Goal: Task Accomplishment & Management: Complete application form

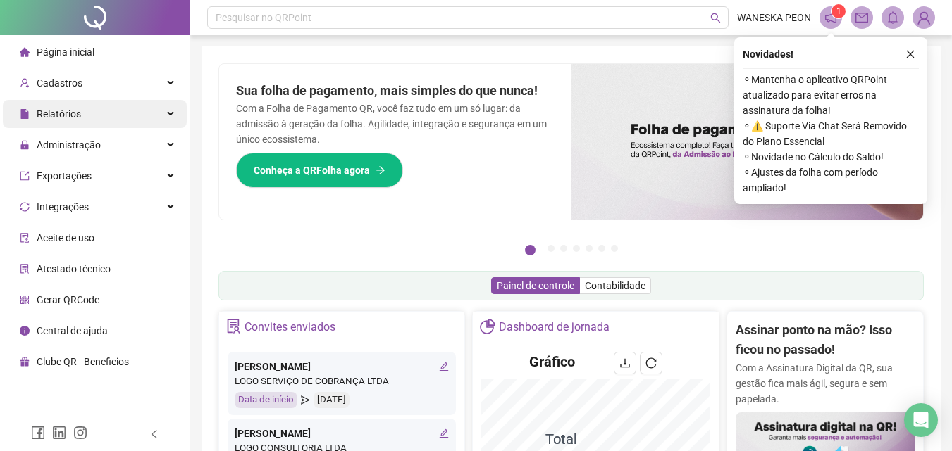
click at [83, 109] on div "Relatórios" at bounding box center [95, 114] width 184 height 28
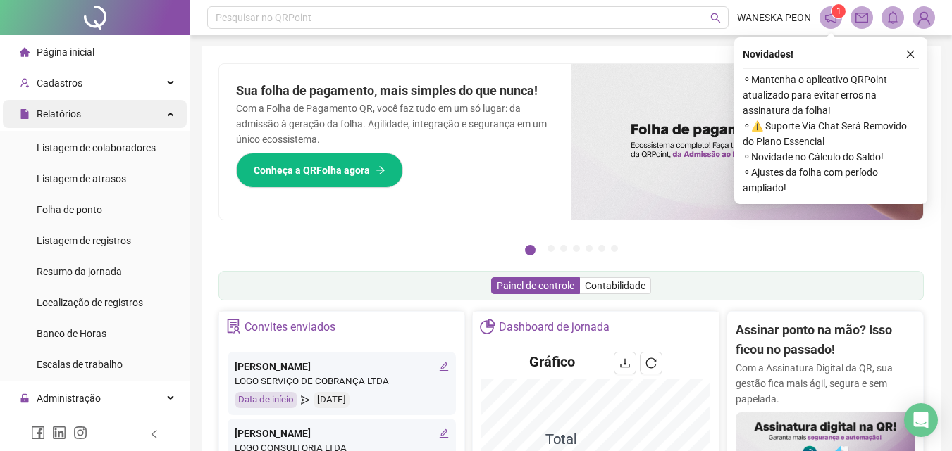
click at [87, 104] on div "Relatórios" at bounding box center [95, 114] width 184 height 28
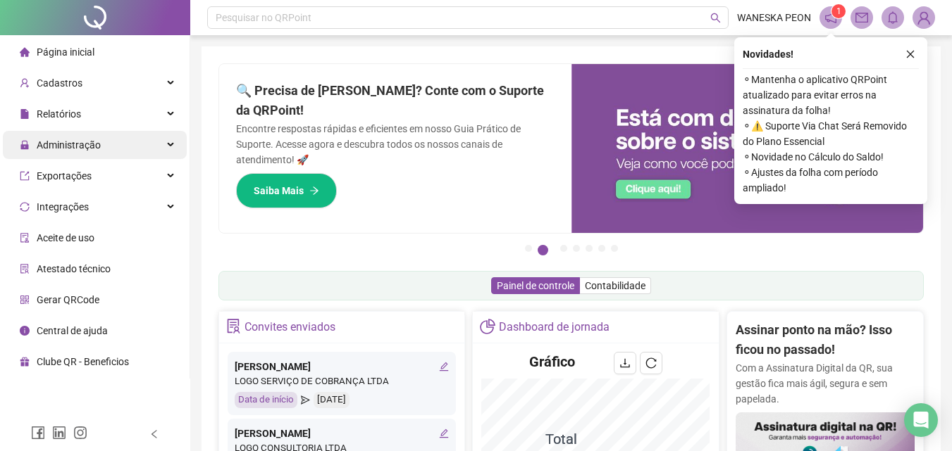
click at [88, 144] on span "Administração" at bounding box center [69, 144] width 64 height 11
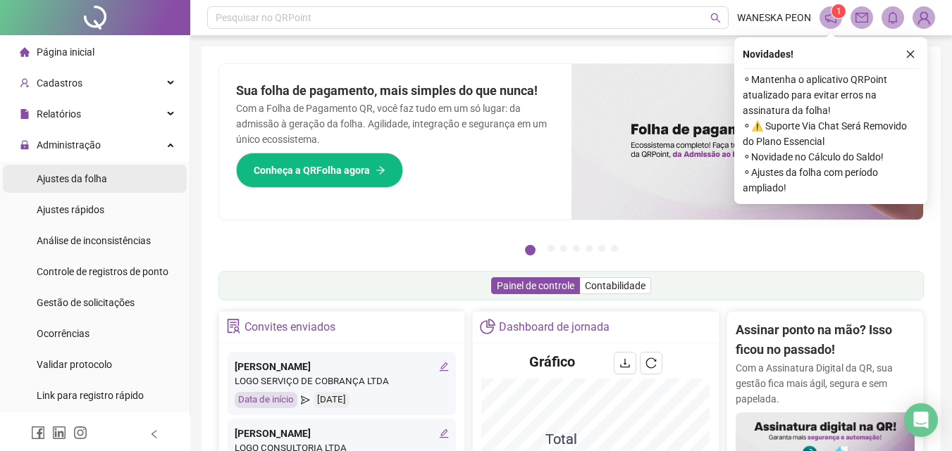
click at [80, 175] on span "Ajustes da folha" at bounding box center [72, 178] width 70 height 11
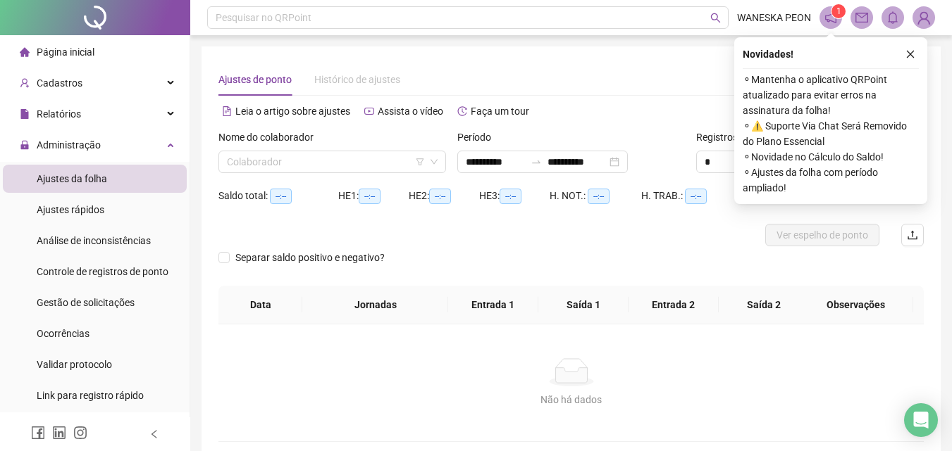
type input "**********"
click at [911, 55] on icon "close" at bounding box center [910, 54] width 10 height 10
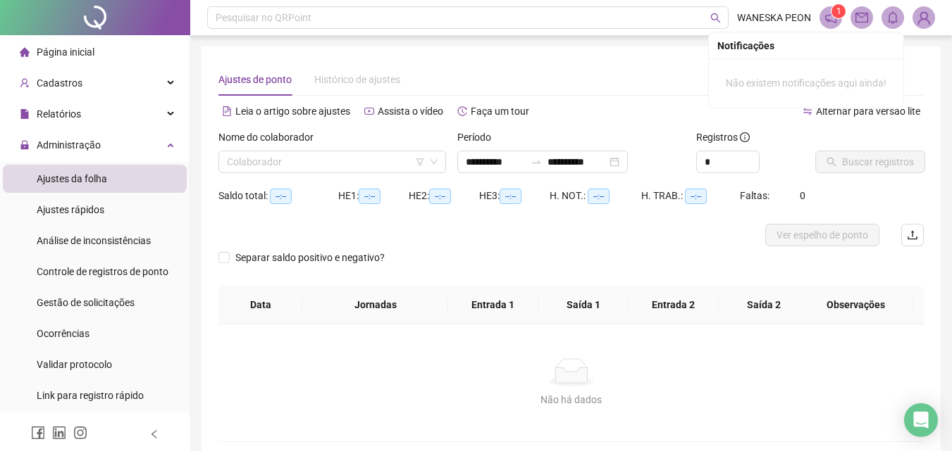
click at [892, 17] on icon "bell" at bounding box center [892, 17] width 13 height 13
click at [856, 15] on icon "mail" at bounding box center [861, 17] width 13 height 13
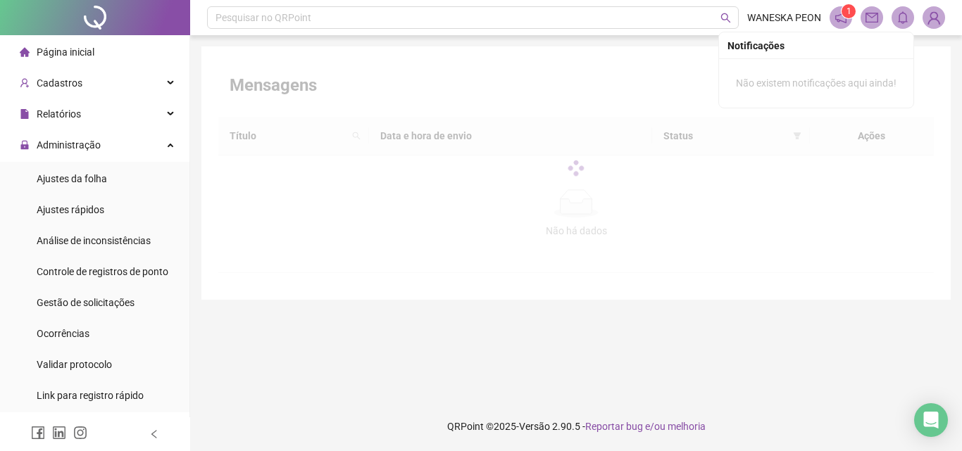
click at [902, 17] on icon "bell" at bounding box center [903, 17] width 13 height 13
click at [902, 16] on icon "bell" at bounding box center [903, 17] width 13 height 13
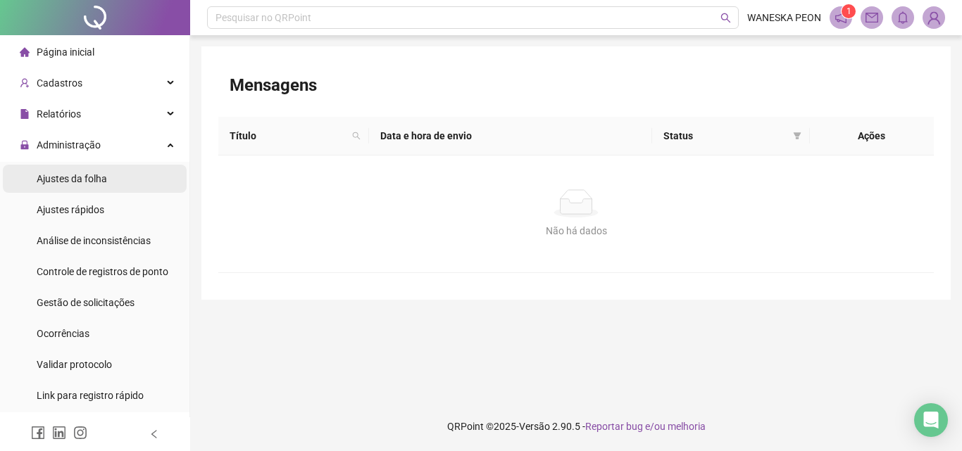
click at [71, 178] on span "Ajustes da folha" at bounding box center [72, 178] width 70 height 11
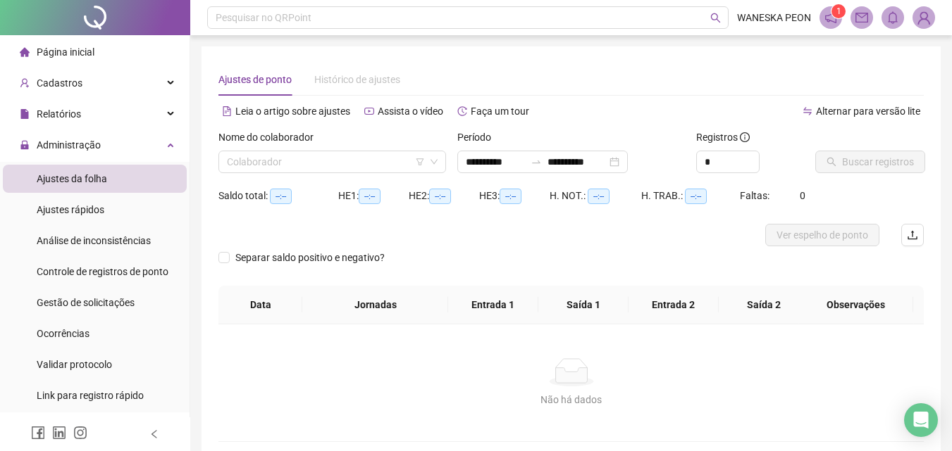
type input "**********"
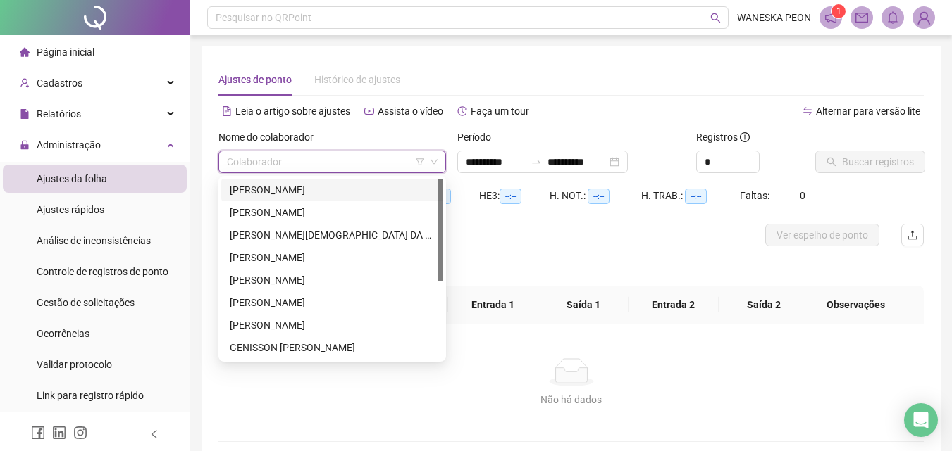
click at [249, 161] on input "search" at bounding box center [326, 161] width 198 height 21
click at [249, 186] on div "[PERSON_NAME]" at bounding box center [332, 189] width 205 height 15
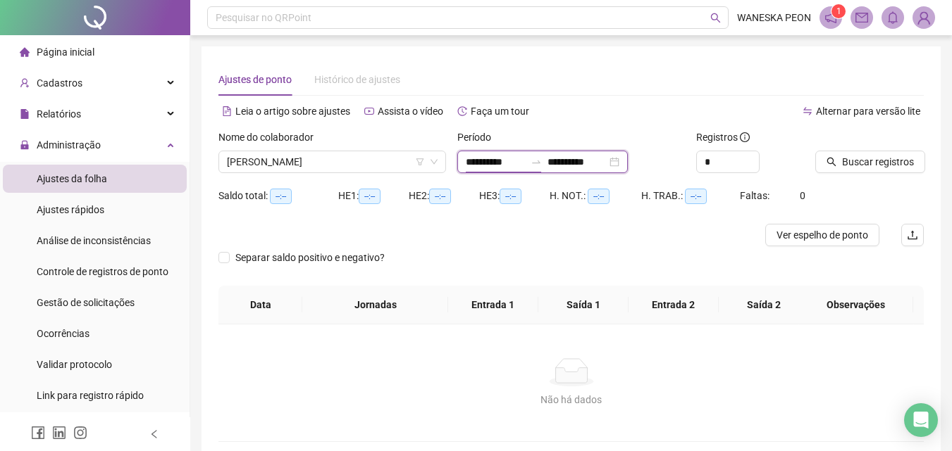
drag, startPoint x: 488, startPoint y: 160, endPoint x: 476, endPoint y: 158, distance: 12.2
click at [481, 160] on input "**********" at bounding box center [495, 161] width 59 height 15
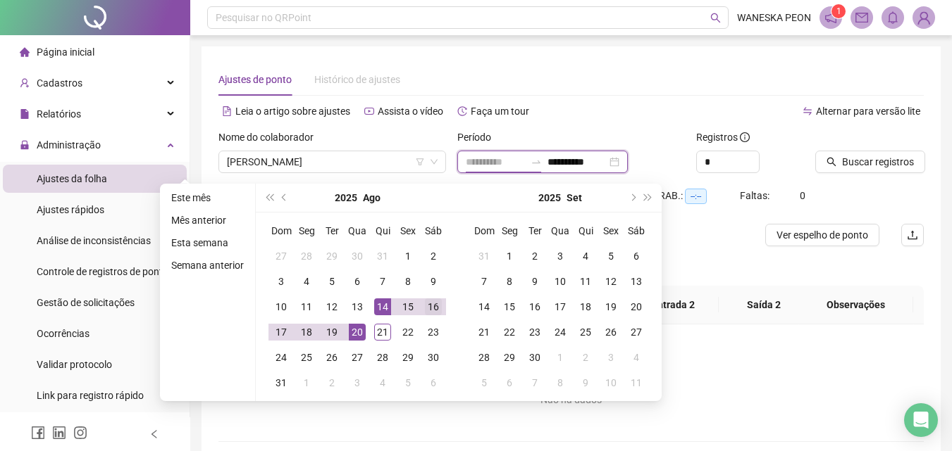
type input "**********"
click at [425, 306] on div "16" at bounding box center [433, 307] width 17 height 17
click at [601, 162] on input "**********" at bounding box center [576, 161] width 59 height 15
click at [584, 161] on input "**********" at bounding box center [576, 161] width 59 height 15
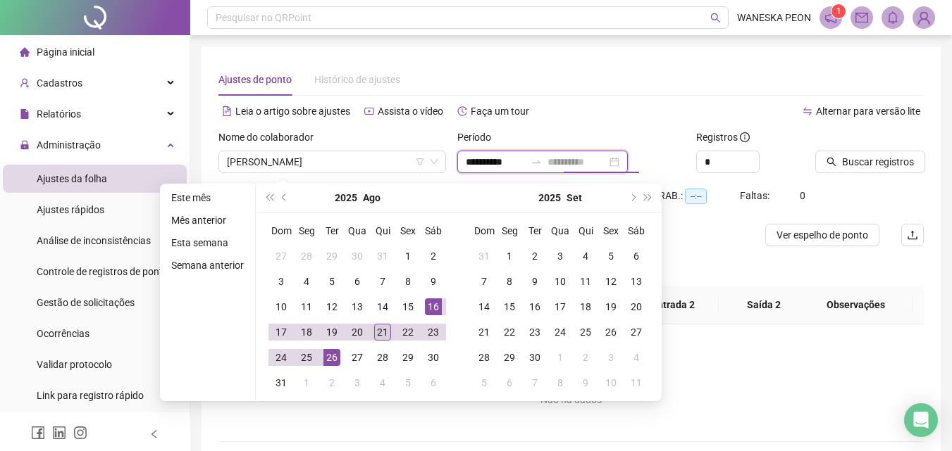
type input "**********"
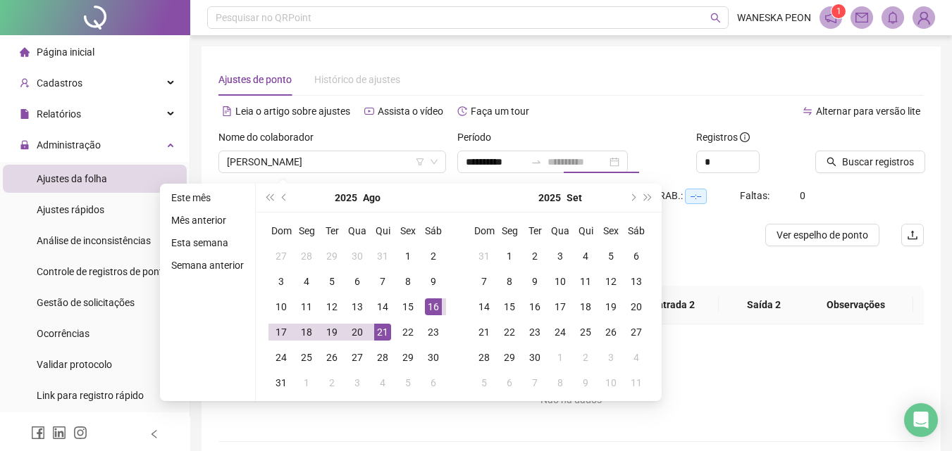
click at [380, 332] on div "21" at bounding box center [382, 332] width 17 height 17
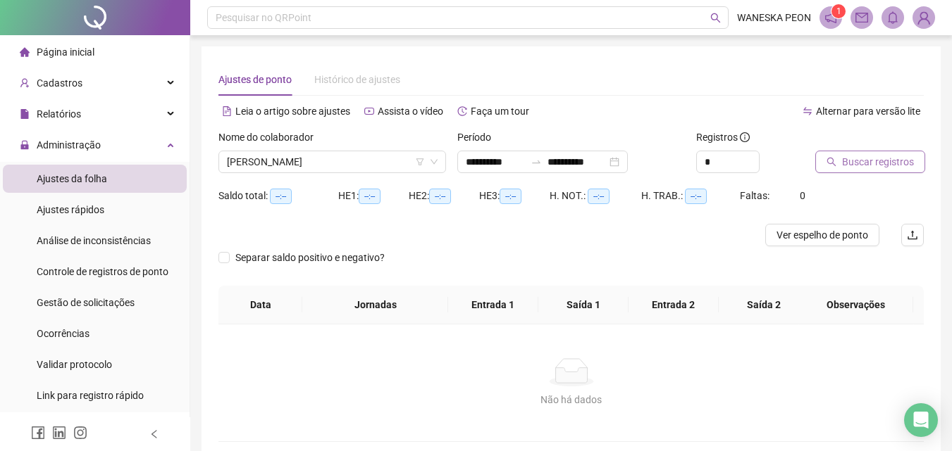
click at [854, 158] on span "Buscar registros" at bounding box center [878, 161] width 72 height 15
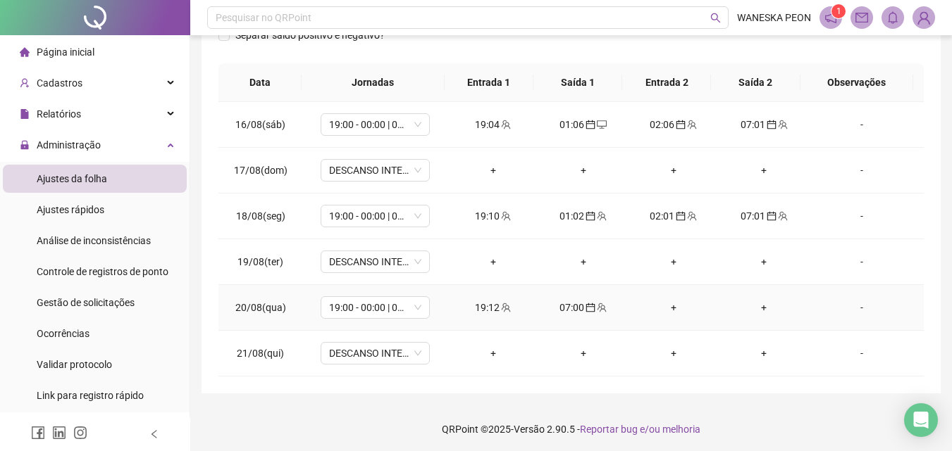
scroll to position [225, 0]
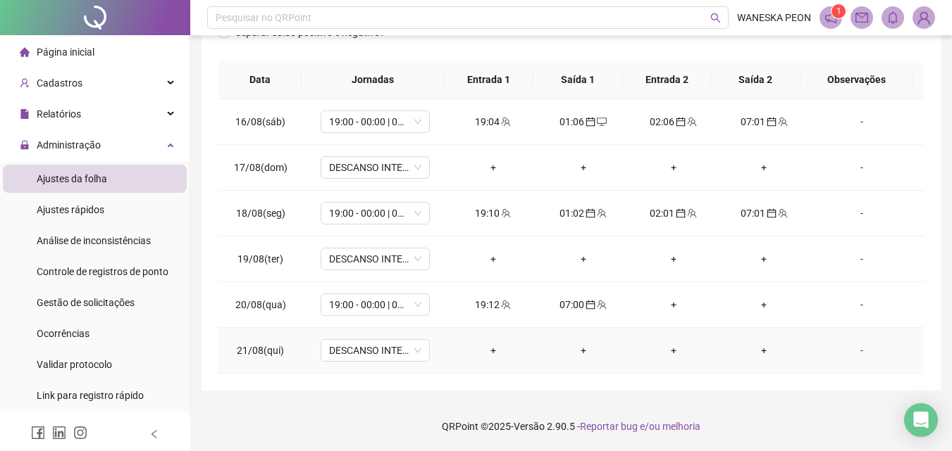
click at [577, 350] on div "+" at bounding box center [583, 350] width 68 height 15
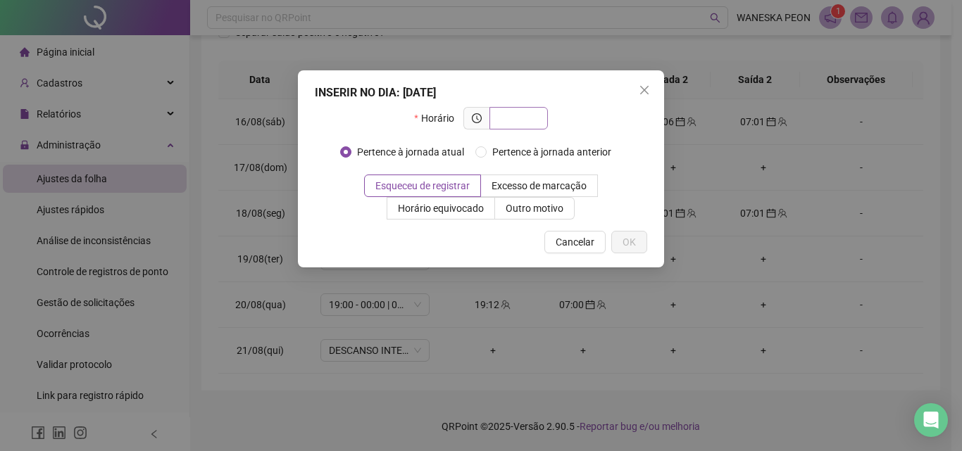
click at [513, 110] on span at bounding box center [518, 118] width 58 height 23
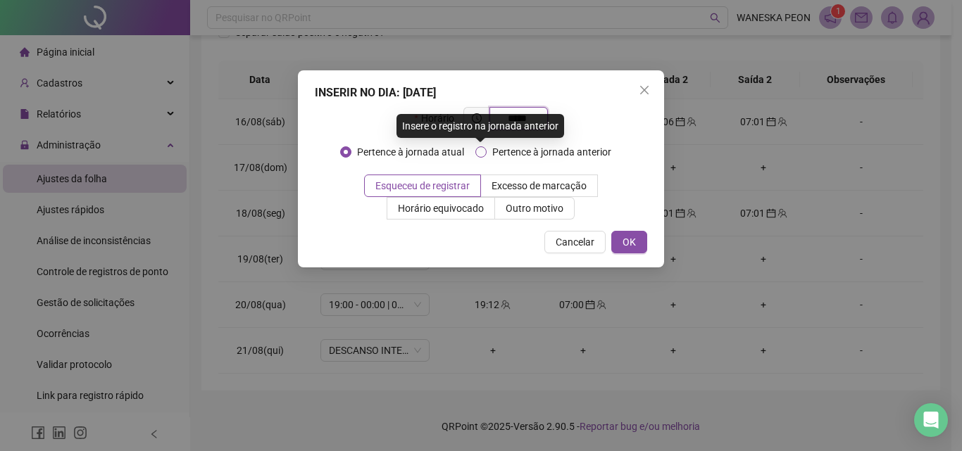
type input "*****"
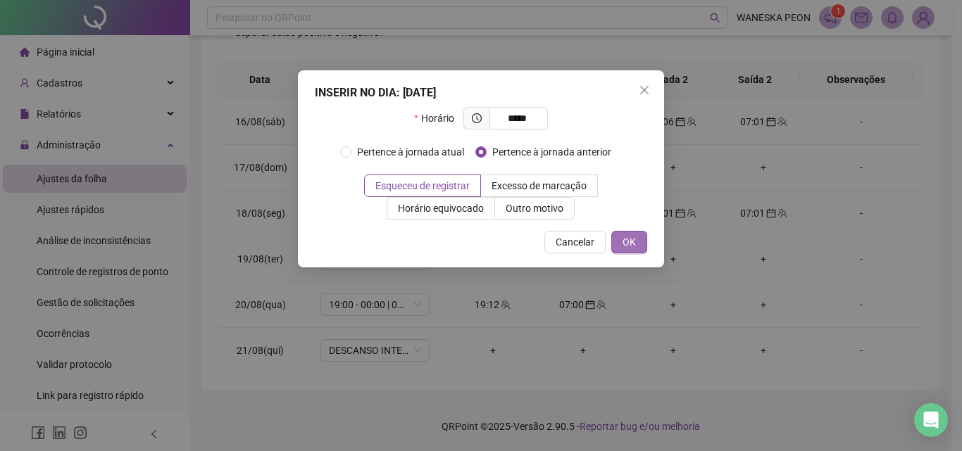
click at [620, 241] on button "OK" at bounding box center [629, 242] width 36 height 23
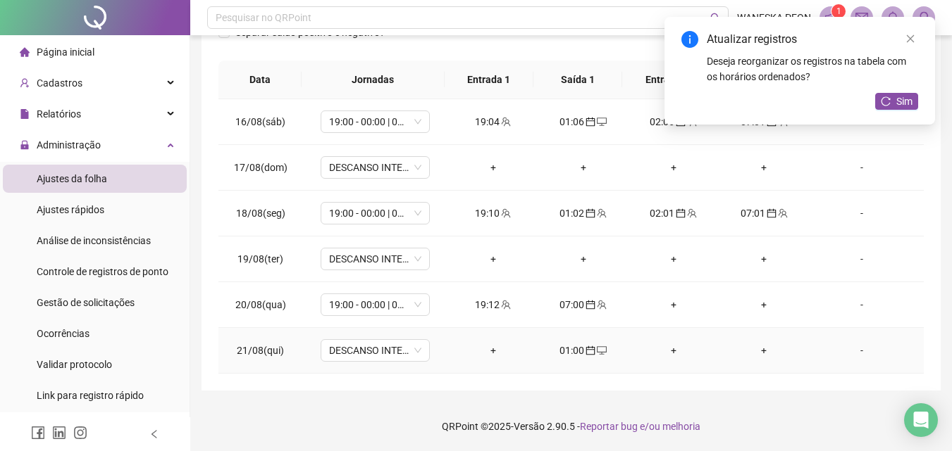
click at [566, 351] on div "01:00" at bounding box center [583, 350] width 68 height 15
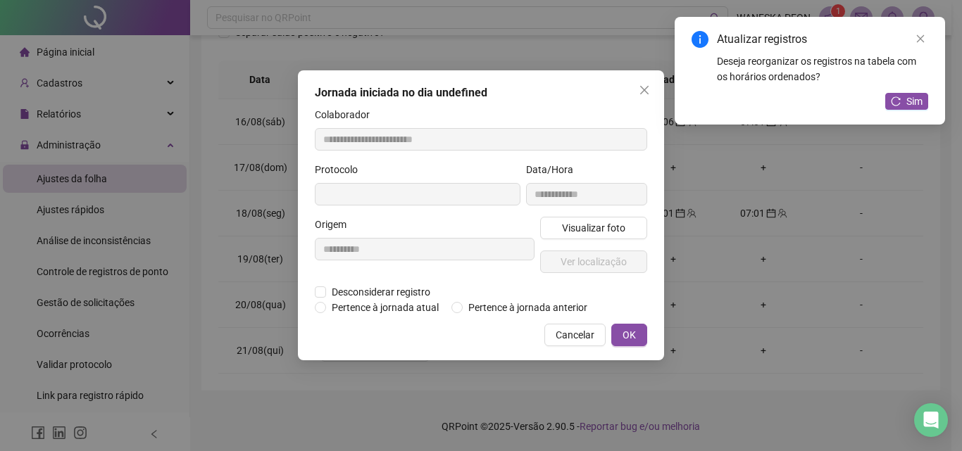
type input "**********"
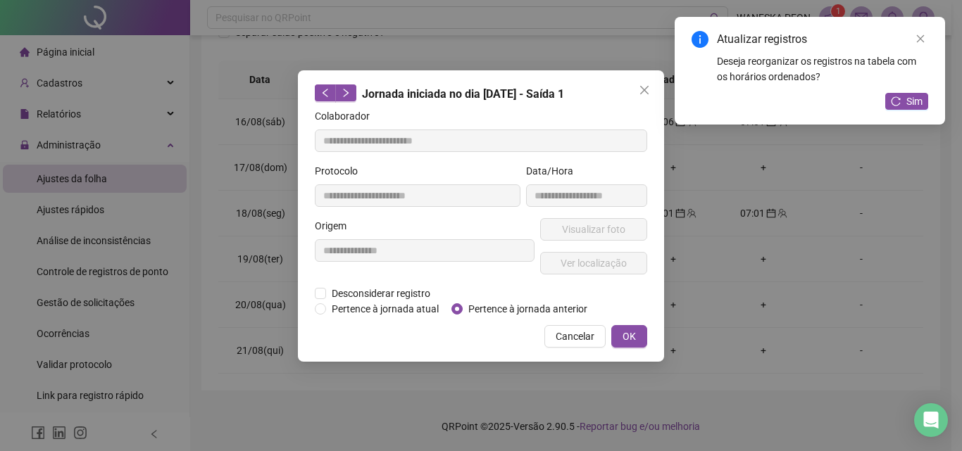
click at [801, 253] on div "**********" at bounding box center [481, 225] width 962 height 451
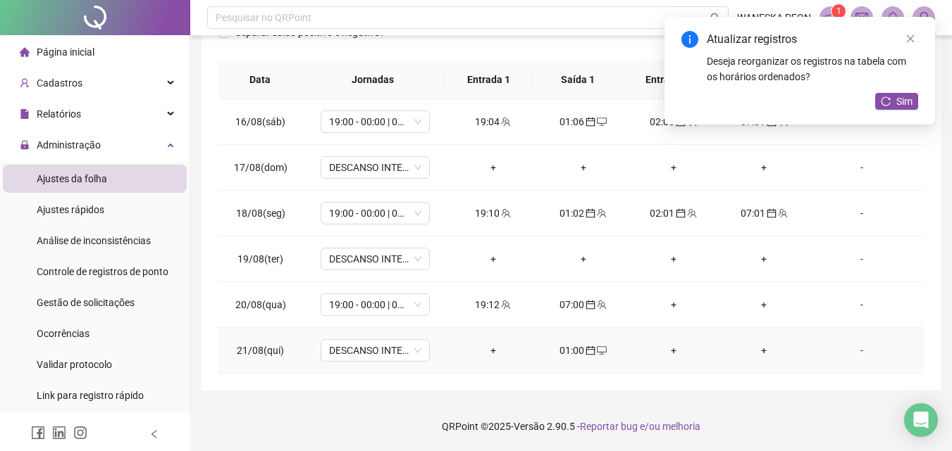
click at [666, 351] on div "+" at bounding box center [674, 350] width 68 height 15
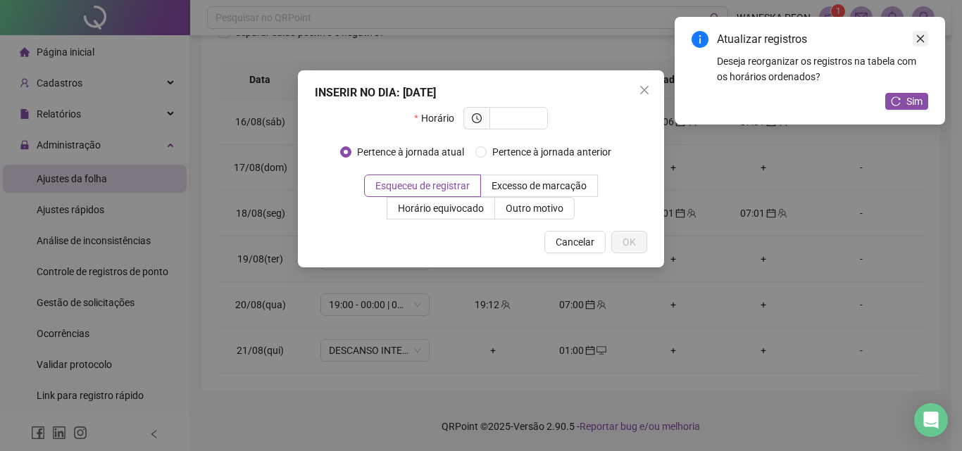
click at [918, 39] on icon "close" at bounding box center [921, 39] width 10 height 10
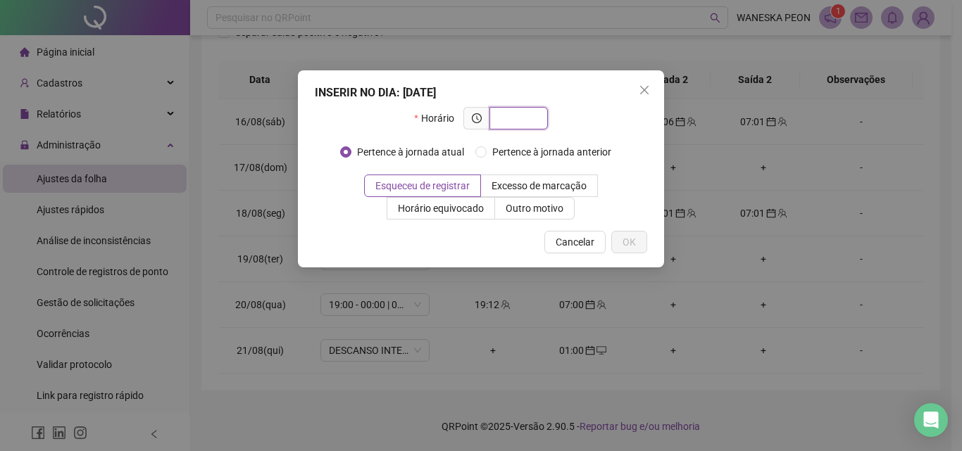
click at [513, 117] on input "text" at bounding box center [517, 118] width 39 height 15
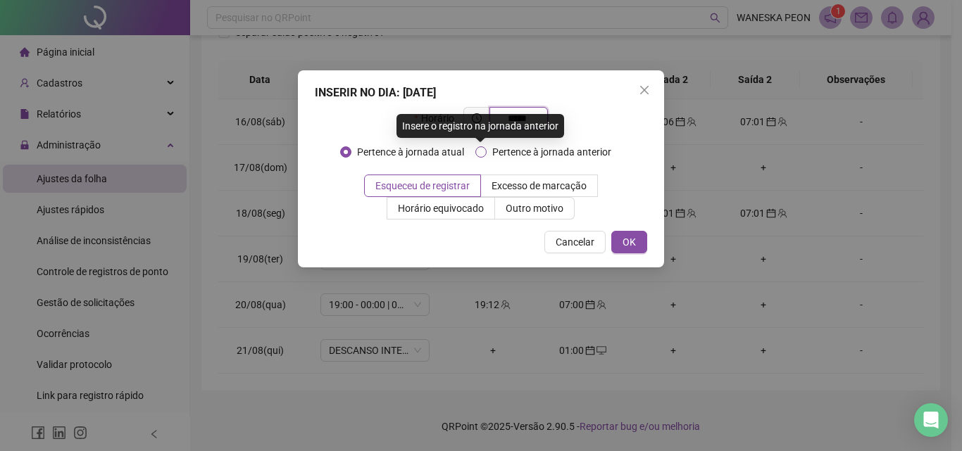
type input "*****"
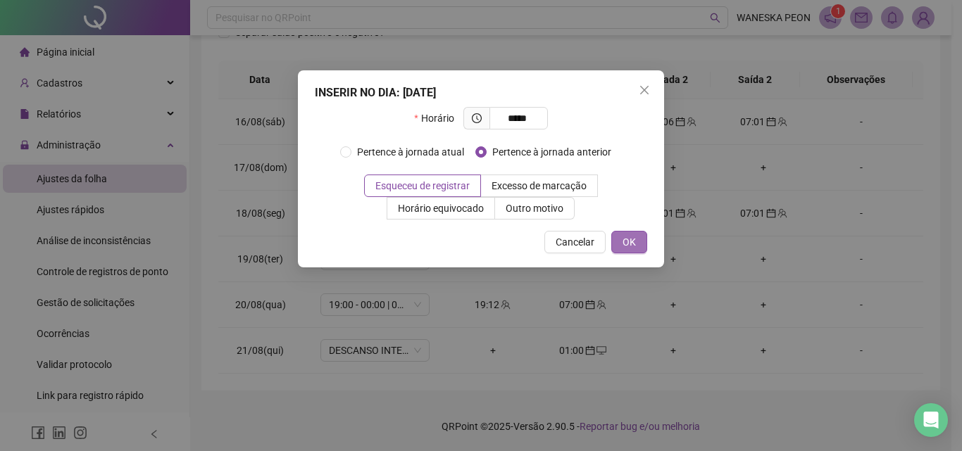
click at [630, 242] on span "OK" at bounding box center [629, 242] width 13 height 15
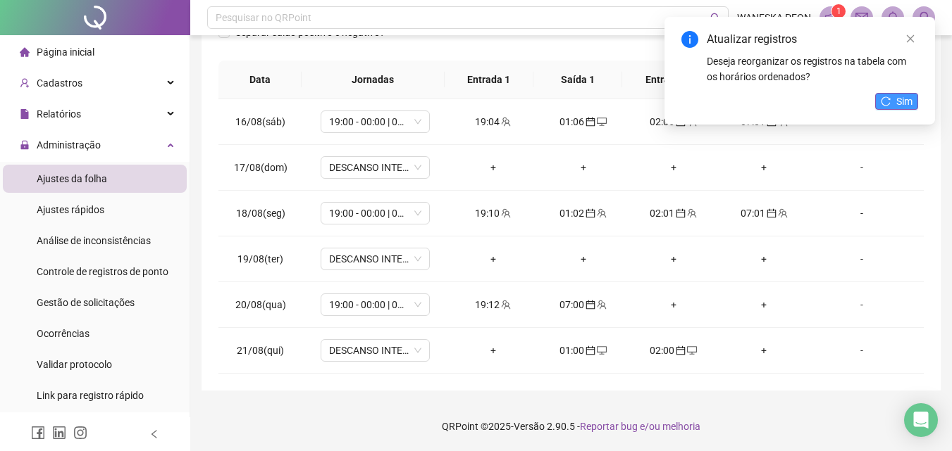
click at [894, 100] on button "Sim" at bounding box center [896, 101] width 43 height 17
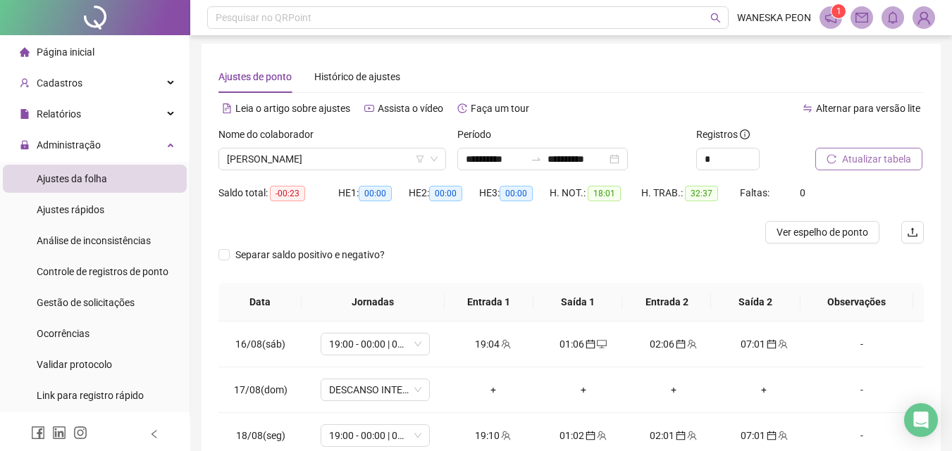
scroll to position [0, 0]
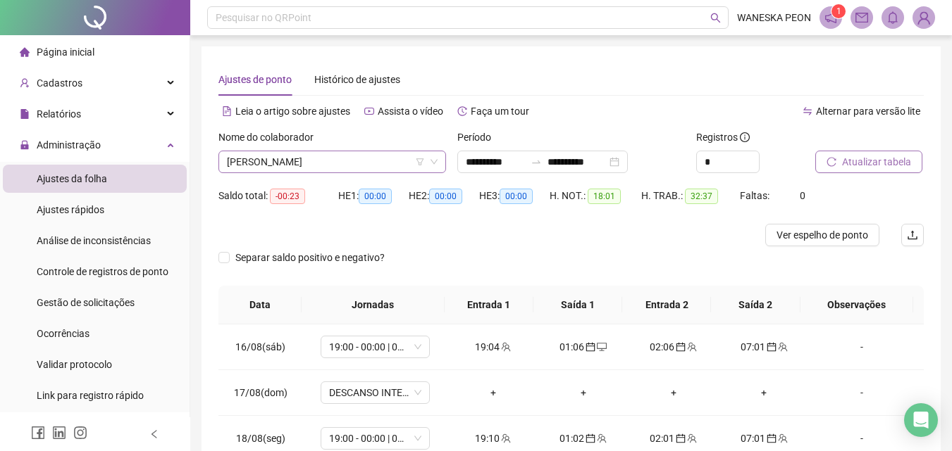
click at [383, 159] on span "[PERSON_NAME]" at bounding box center [332, 161] width 211 height 21
click at [871, 161] on span "Atualizar tabela" at bounding box center [876, 161] width 69 height 15
click at [387, 159] on span "[PERSON_NAME]" at bounding box center [332, 161] width 211 height 21
click at [557, 75] on div "Ajustes de ponto Histórico de ajustes" at bounding box center [570, 79] width 705 height 32
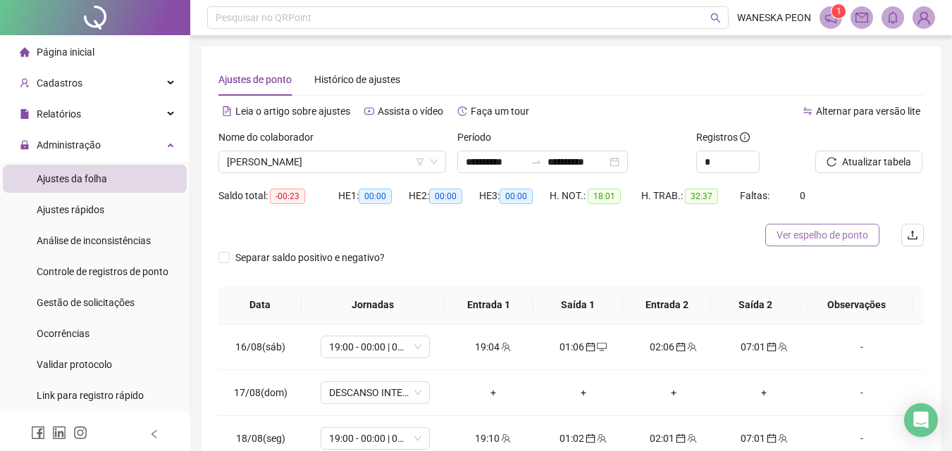
click at [818, 235] on span "Ver espelho de ponto" at bounding box center [822, 234] width 92 height 15
click at [382, 161] on span "[PERSON_NAME]" at bounding box center [332, 161] width 211 height 21
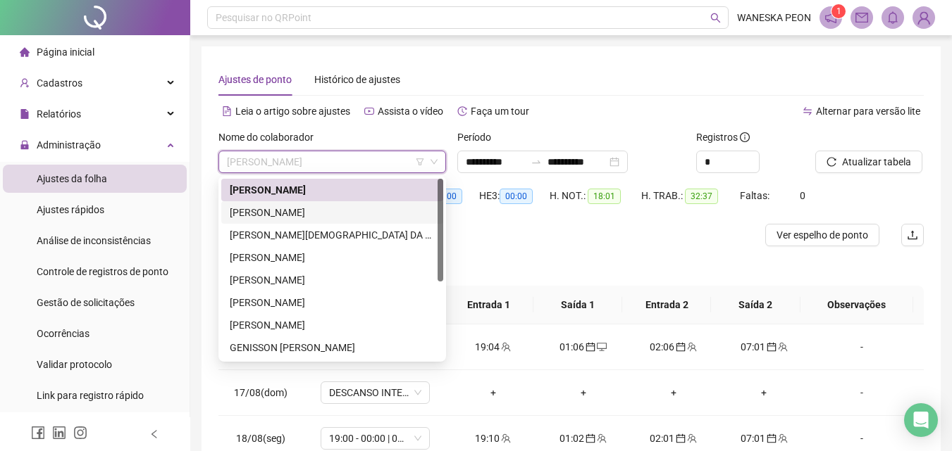
click at [311, 210] on div "[PERSON_NAME]" at bounding box center [332, 212] width 205 height 15
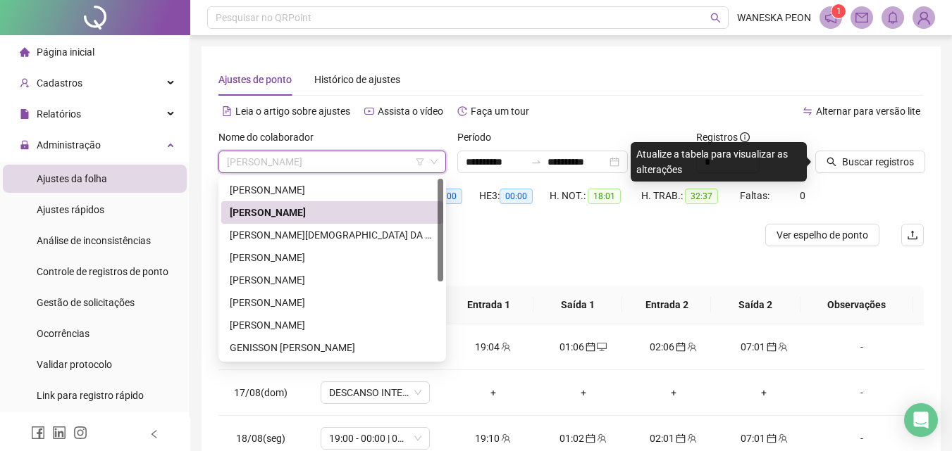
click at [403, 161] on span "[PERSON_NAME]" at bounding box center [332, 161] width 211 height 21
click at [285, 235] on div "[PERSON_NAME][DEMOGRAPHIC_DATA] DA PAZ" at bounding box center [332, 234] width 205 height 15
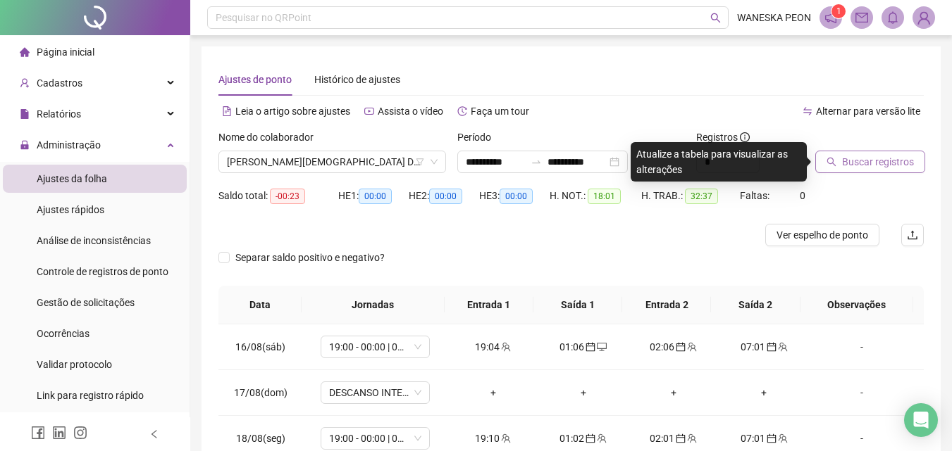
click at [867, 159] on span "Buscar registros" at bounding box center [878, 161] width 72 height 15
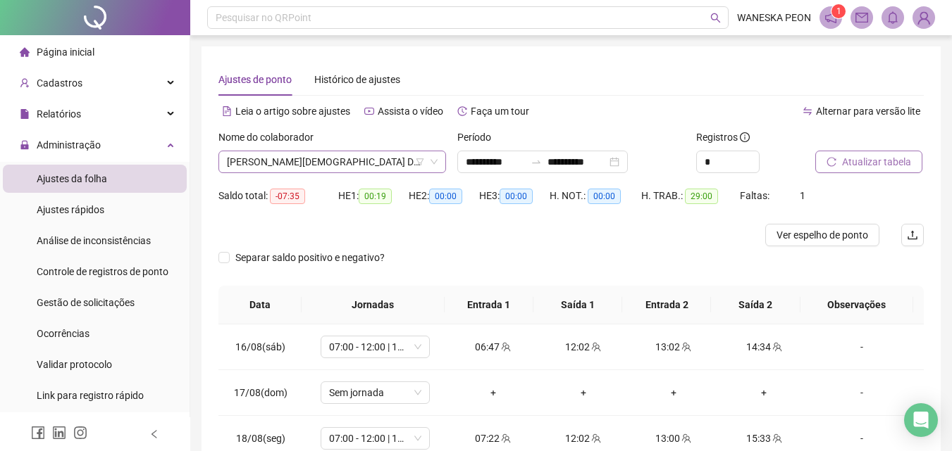
click at [361, 163] on span "[PERSON_NAME][DEMOGRAPHIC_DATA] DA PAZ" at bounding box center [332, 161] width 211 height 21
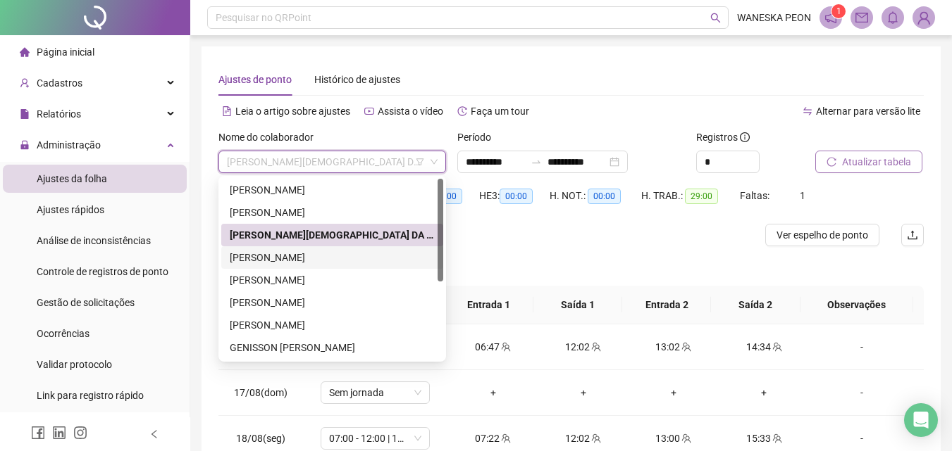
click at [318, 256] on div "[PERSON_NAME]" at bounding box center [332, 257] width 205 height 15
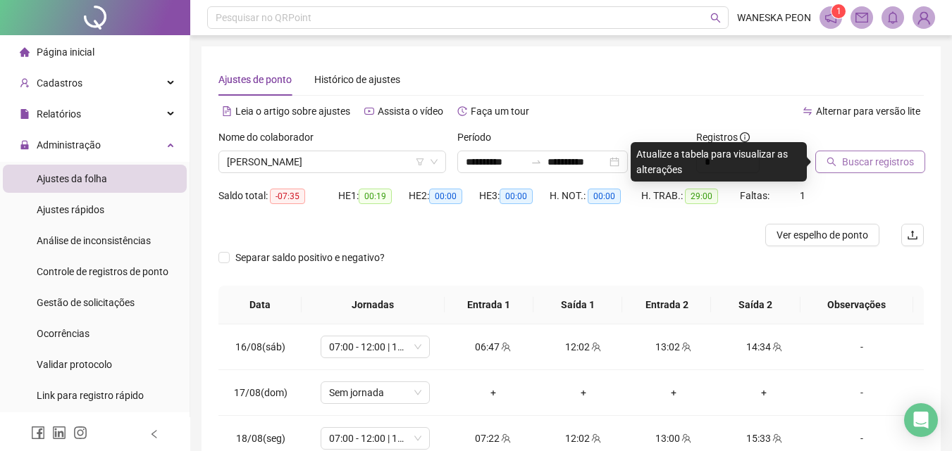
click at [872, 161] on span "Buscar registros" at bounding box center [878, 161] width 72 height 15
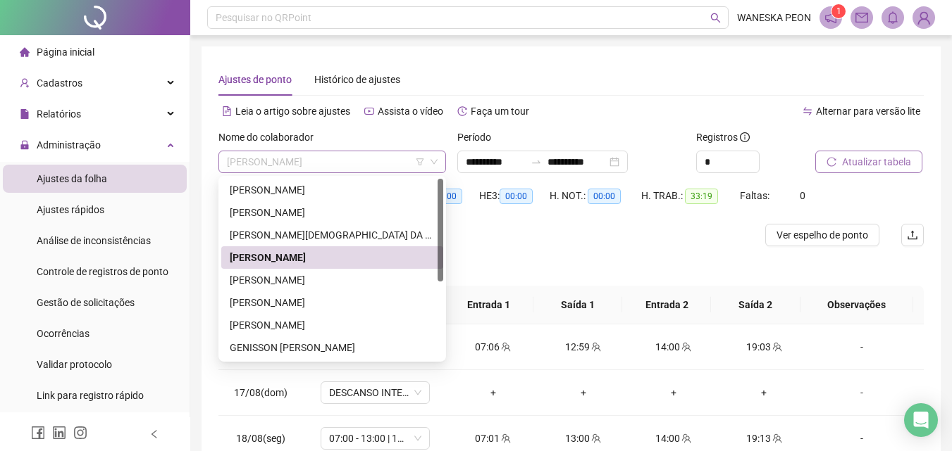
click at [385, 158] on span "[PERSON_NAME]" at bounding box center [332, 161] width 211 height 21
click at [306, 282] on div "[PERSON_NAME]" at bounding box center [332, 280] width 205 height 15
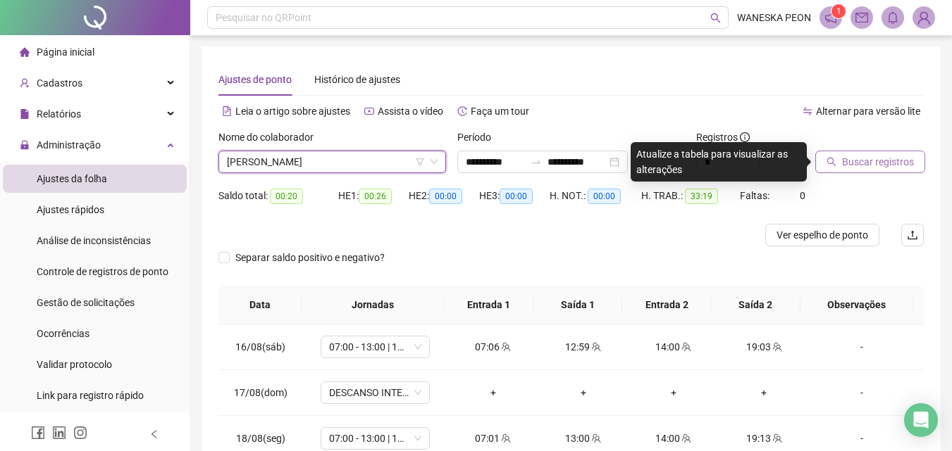
click at [869, 158] on span "Buscar registros" at bounding box center [878, 161] width 72 height 15
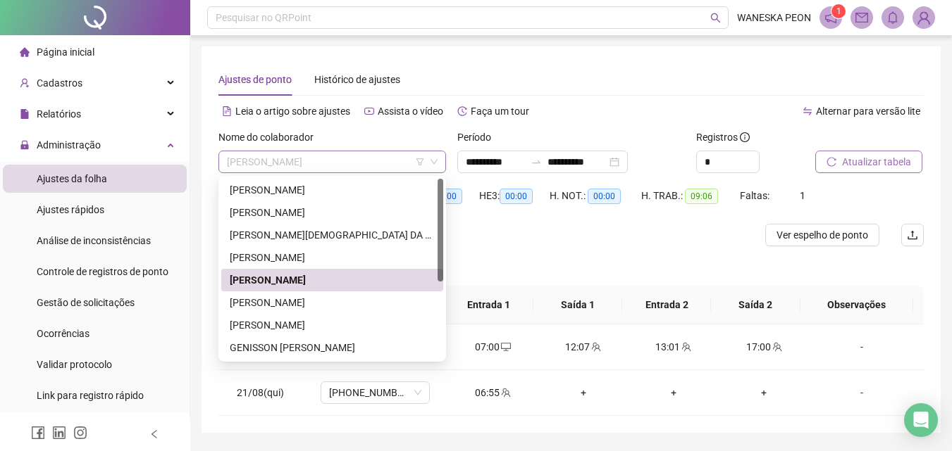
click at [396, 158] on span "[PERSON_NAME]" at bounding box center [332, 161] width 211 height 21
click at [286, 302] on div "[PERSON_NAME]" at bounding box center [332, 302] width 205 height 15
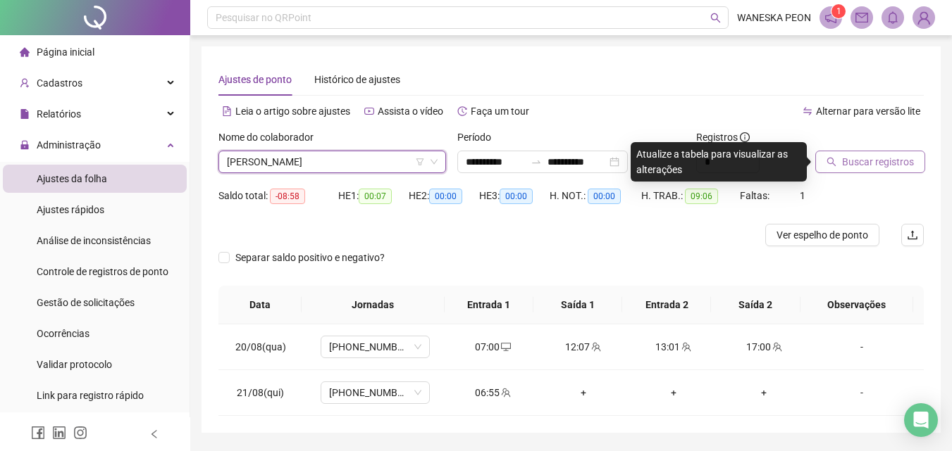
click at [861, 161] on span "Buscar registros" at bounding box center [878, 161] width 72 height 15
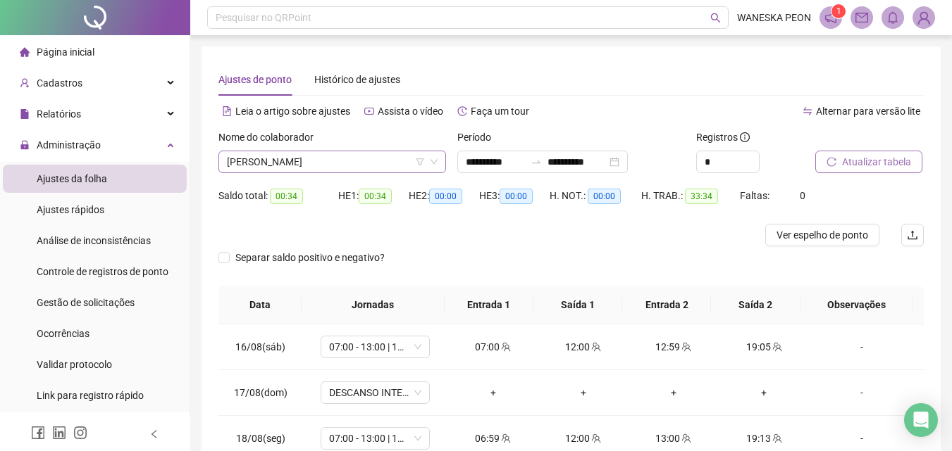
click at [398, 158] on span "[PERSON_NAME]" at bounding box center [332, 161] width 211 height 21
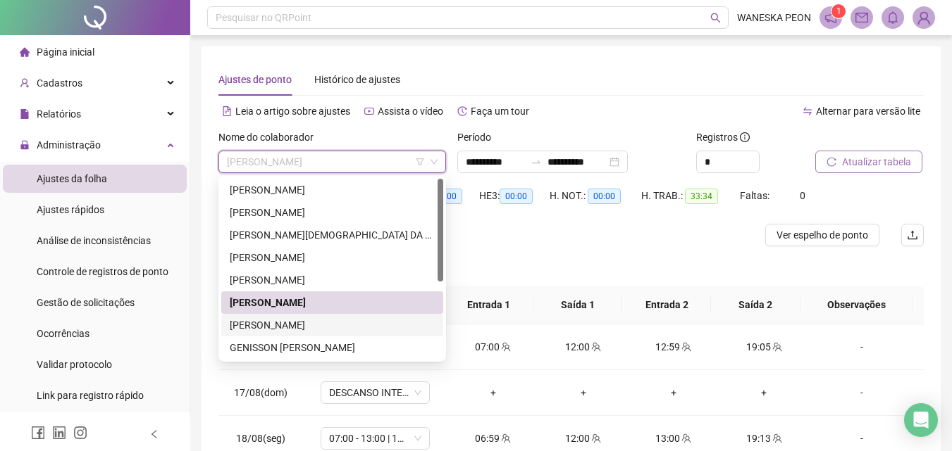
click at [295, 323] on div "[PERSON_NAME]" at bounding box center [332, 325] width 205 height 15
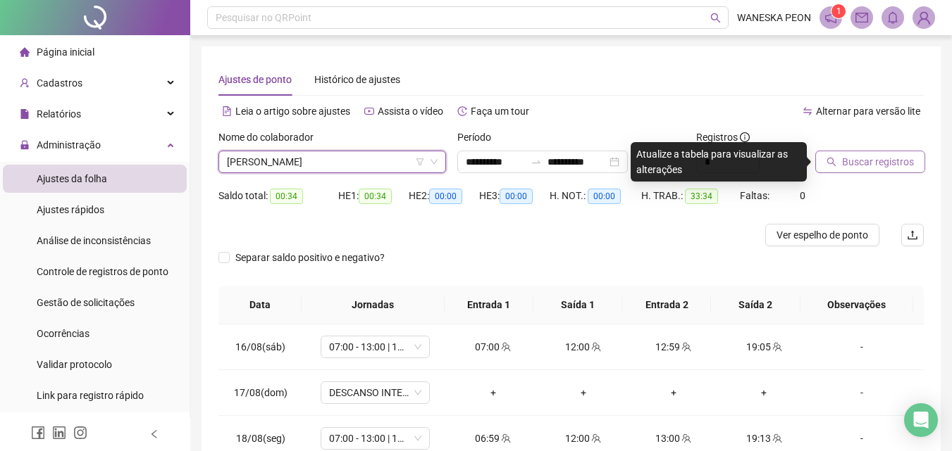
click at [871, 158] on span "Buscar registros" at bounding box center [878, 161] width 72 height 15
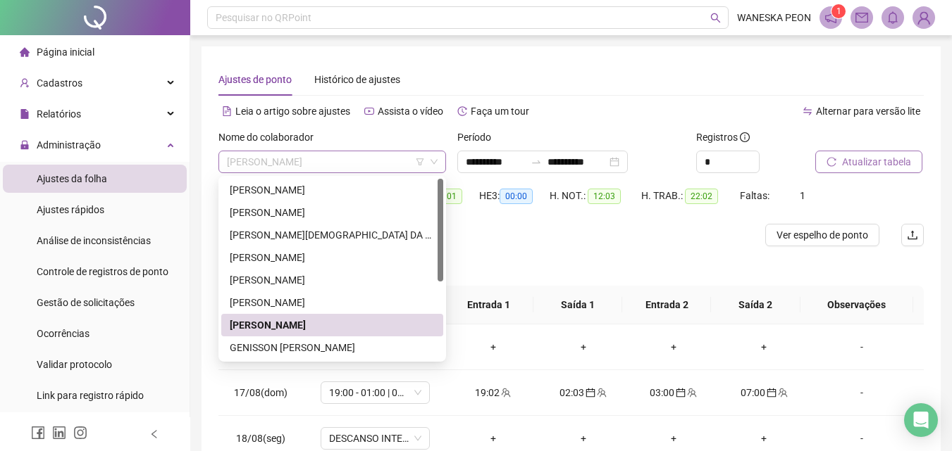
click at [363, 158] on span "[PERSON_NAME]" at bounding box center [332, 161] width 211 height 21
click at [308, 344] on div "GENISSON [PERSON_NAME]" at bounding box center [332, 347] width 205 height 15
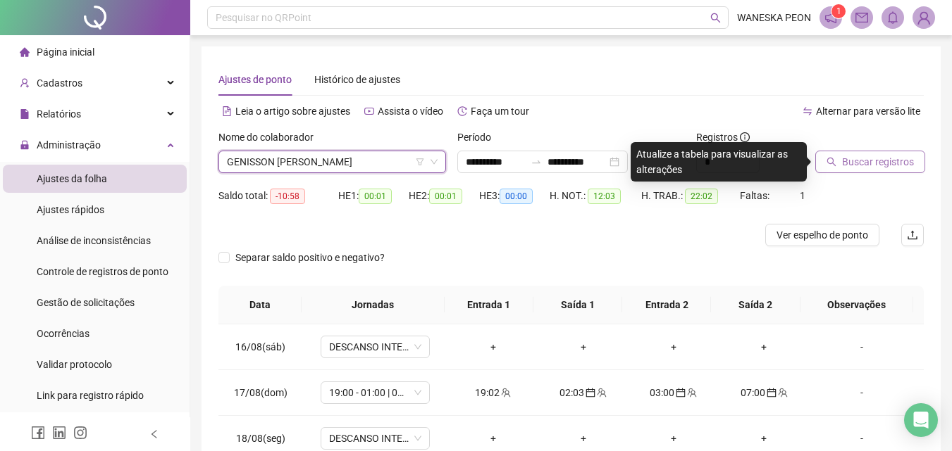
click at [866, 157] on span "Buscar registros" at bounding box center [878, 161] width 72 height 15
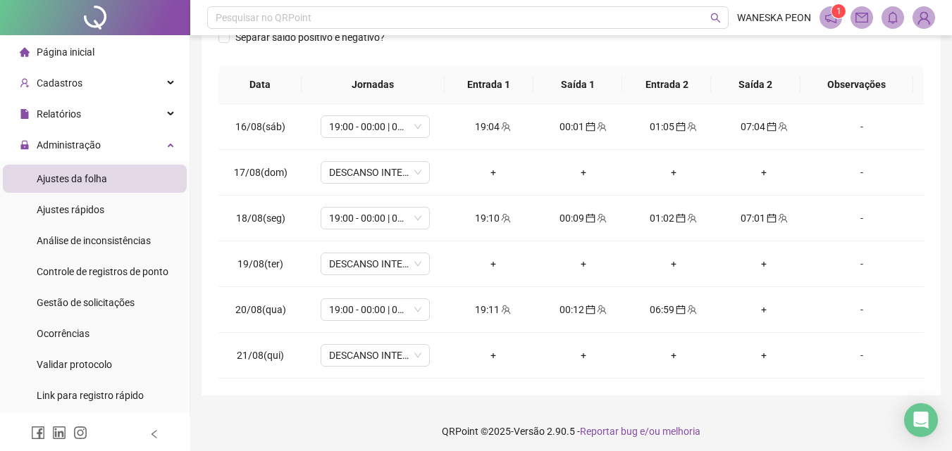
scroll to position [225, 0]
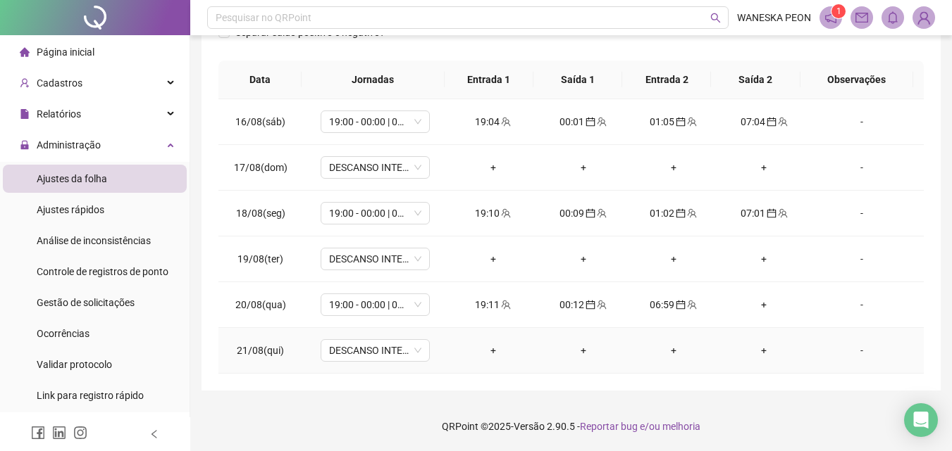
click at [667, 349] on div "+" at bounding box center [674, 350] width 68 height 15
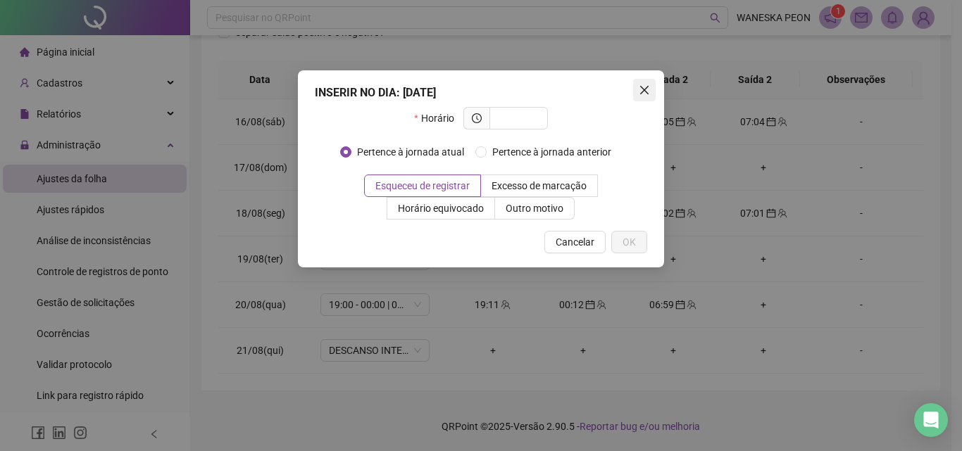
click at [642, 89] on icon "close" at bounding box center [644, 90] width 11 height 11
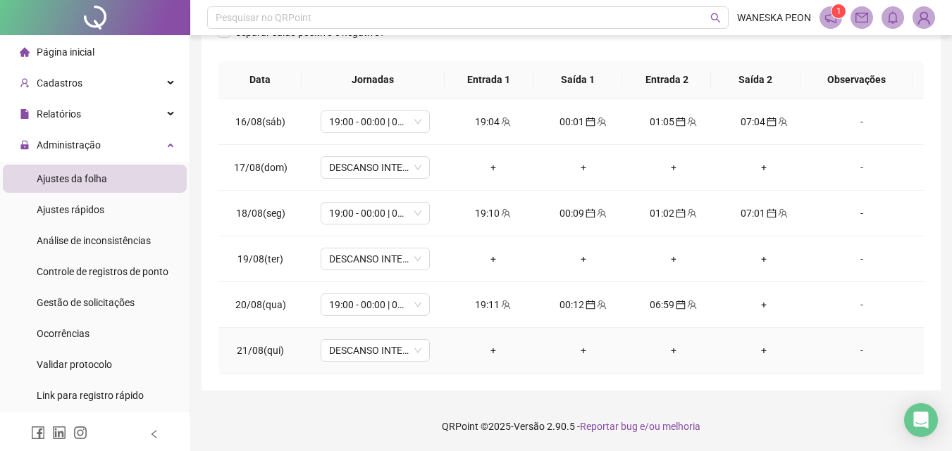
click at [667, 350] on div "+" at bounding box center [674, 350] width 68 height 15
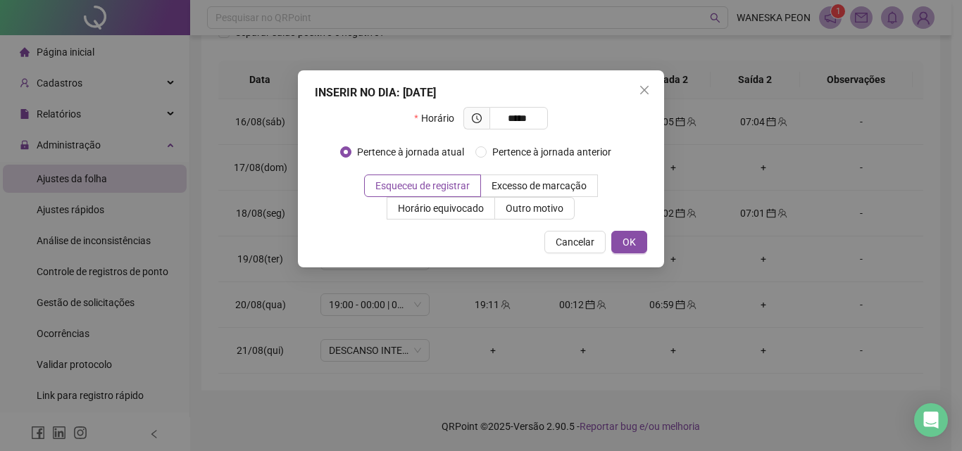
type input "*****"
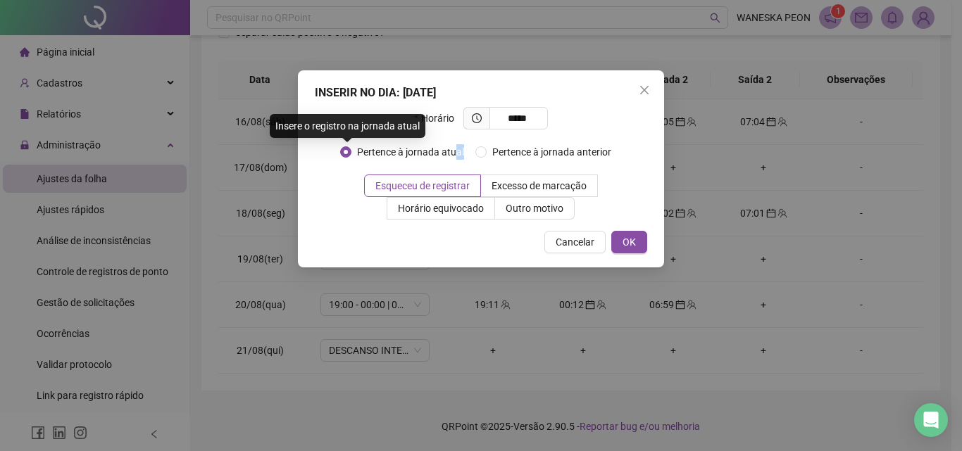
click at [468, 149] on span "Pertence à jornada atual" at bounding box center [410, 151] width 118 height 15
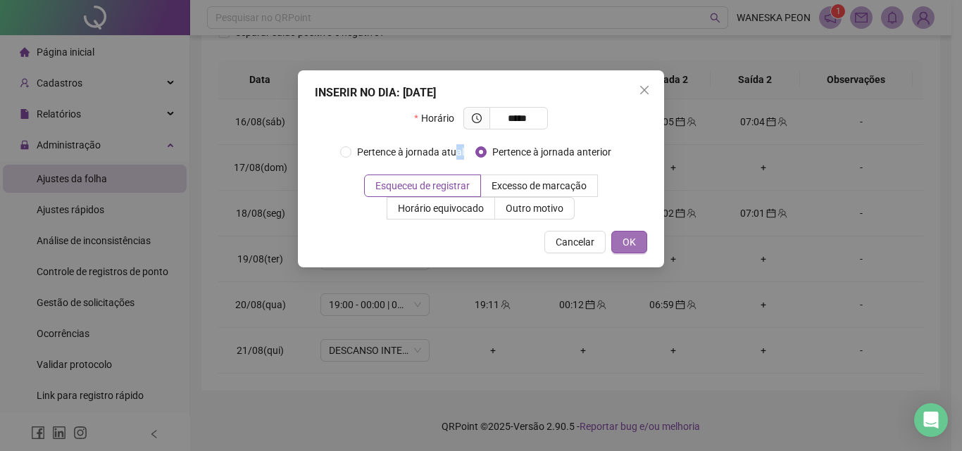
click at [629, 241] on span "OK" at bounding box center [629, 242] width 13 height 15
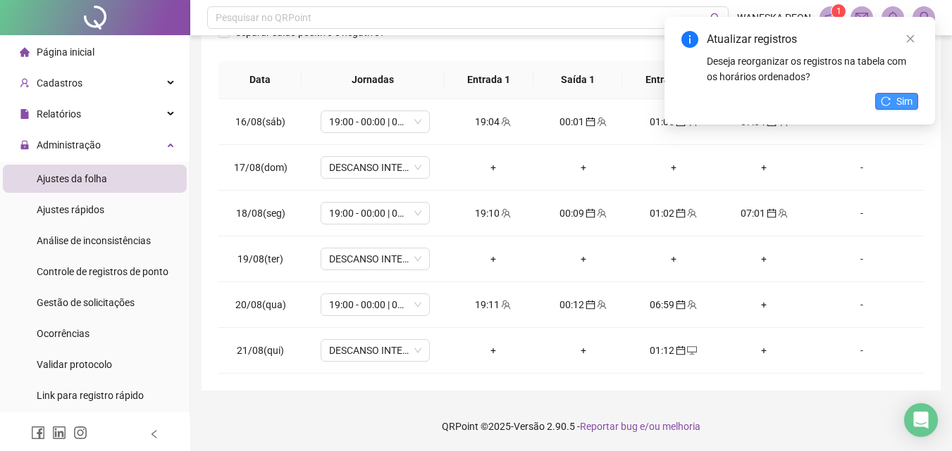
click at [897, 99] on span "Sim" at bounding box center [904, 101] width 16 height 15
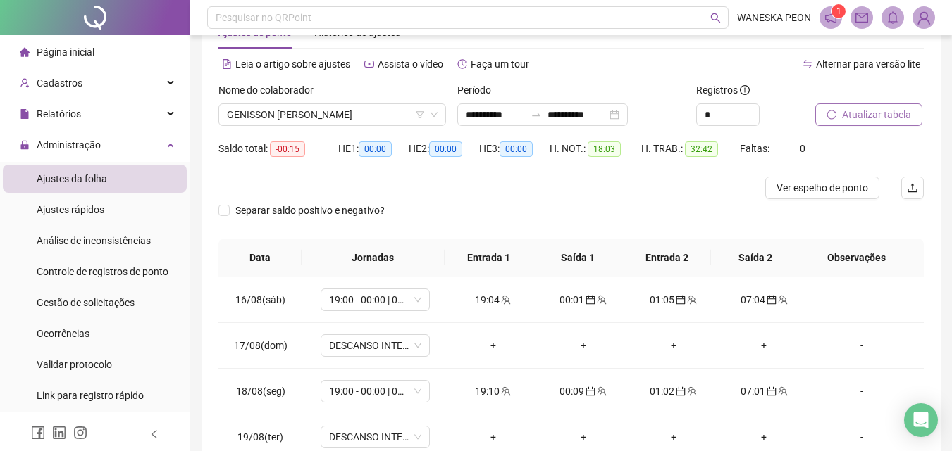
scroll to position [14, 0]
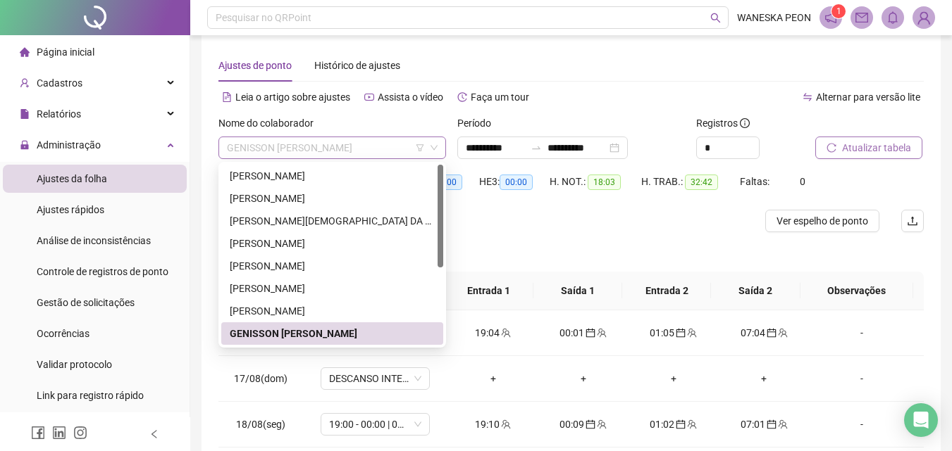
click at [373, 147] on span "GENISSON [PERSON_NAME]" at bounding box center [332, 147] width 211 height 21
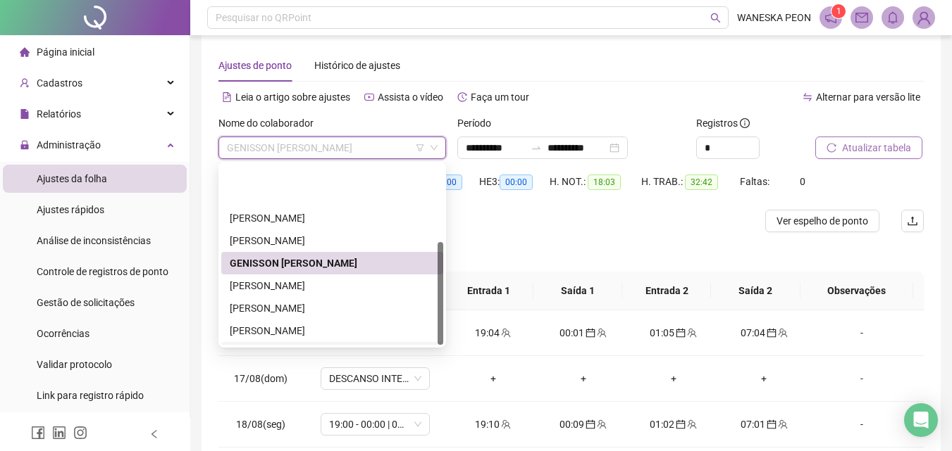
scroll to position [135, 0]
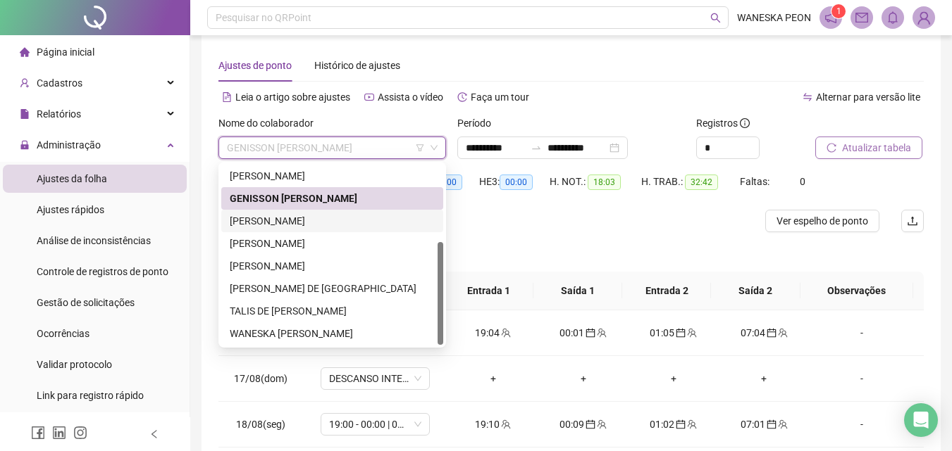
click at [284, 216] on div "[PERSON_NAME]" at bounding box center [332, 220] width 205 height 15
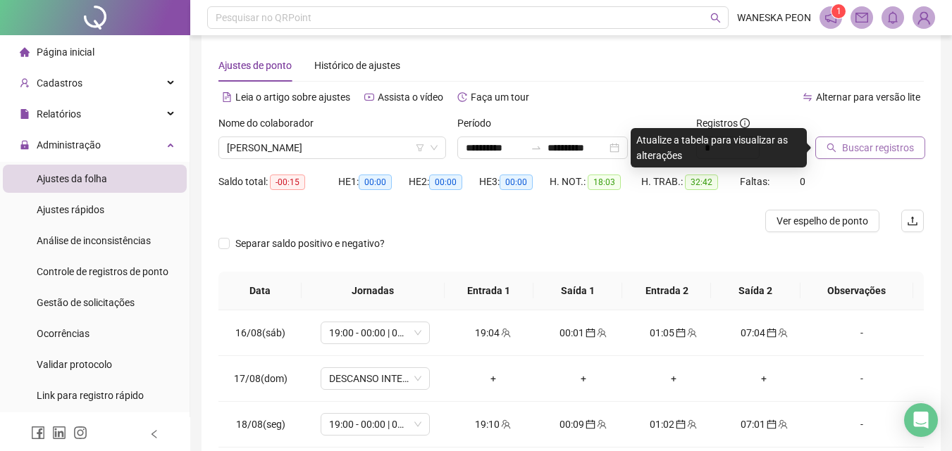
click at [862, 142] on span "Buscar registros" at bounding box center [878, 147] width 72 height 15
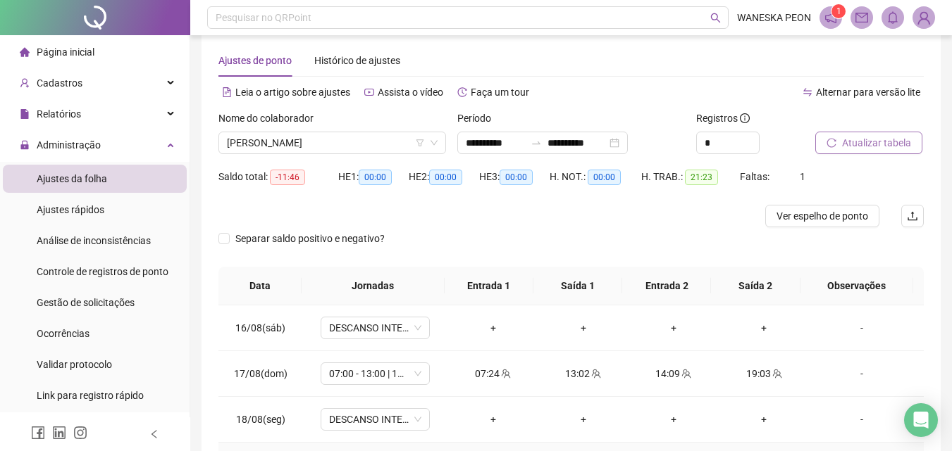
scroll to position [14, 0]
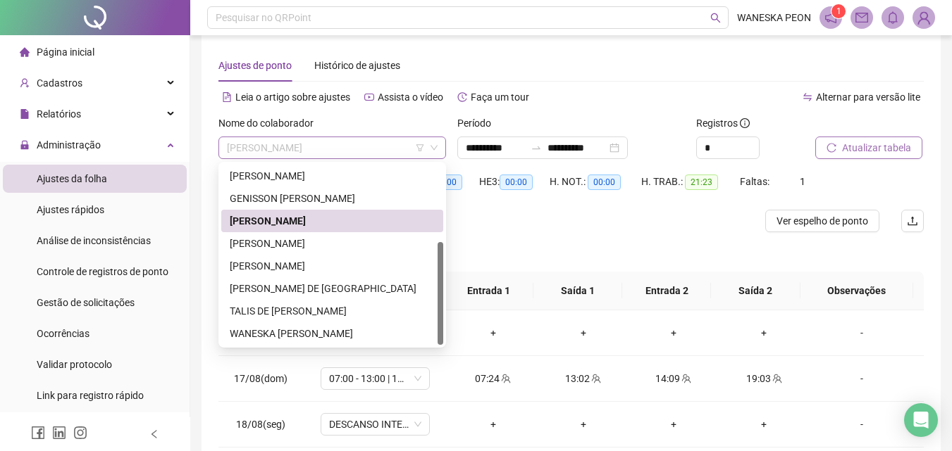
click at [362, 145] on span "[PERSON_NAME]" at bounding box center [332, 147] width 211 height 21
click at [304, 239] on div "[PERSON_NAME]" at bounding box center [332, 243] width 205 height 15
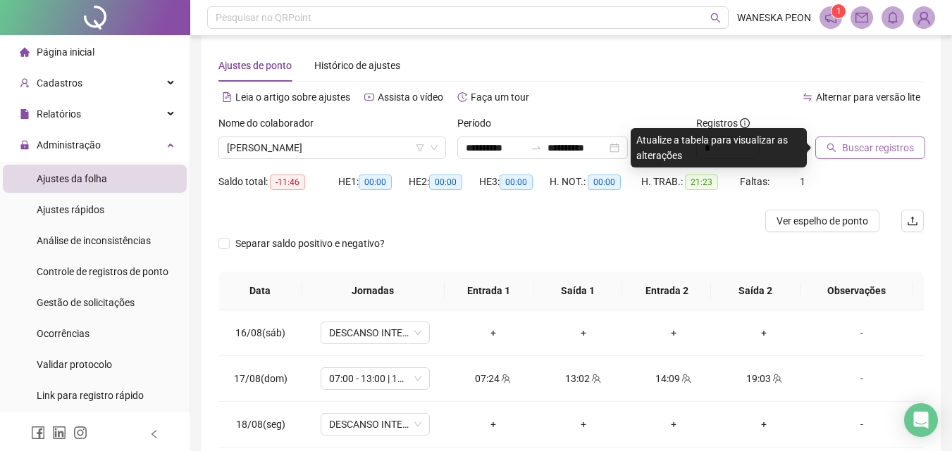
click at [868, 146] on span "Buscar registros" at bounding box center [878, 147] width 72 height 15
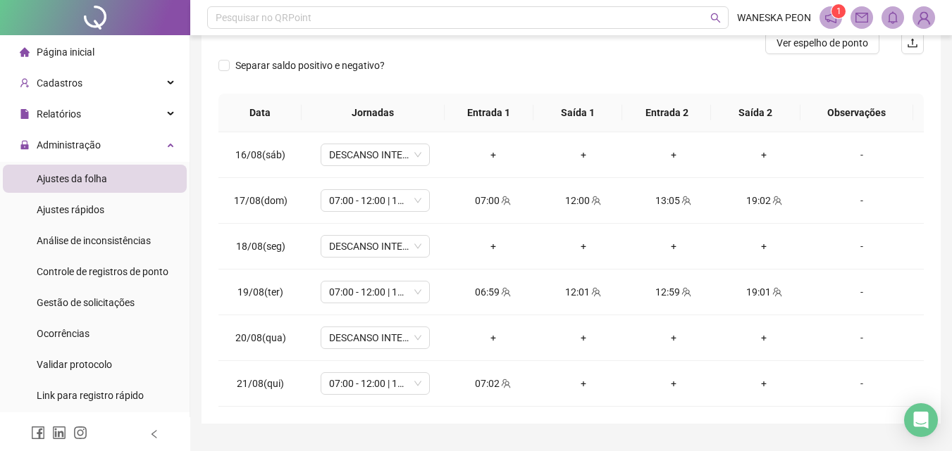
scroll to position [225, 0]
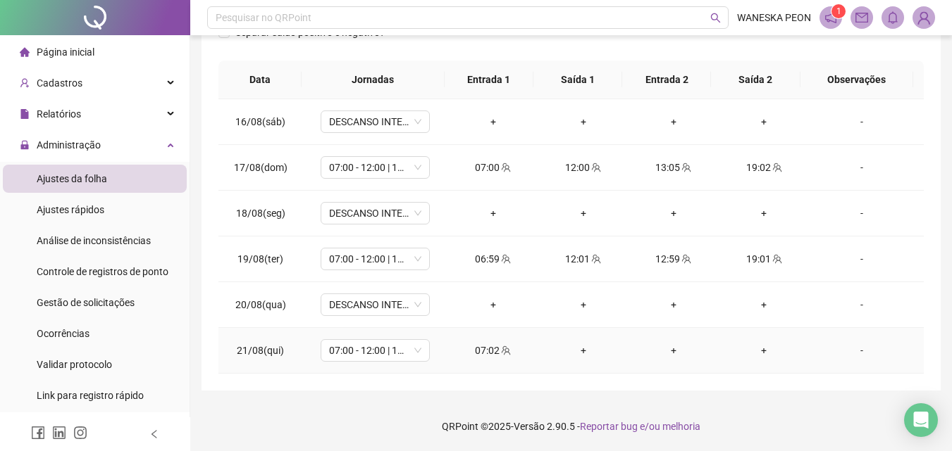
click at [758, 351] on div "+" at bounding box center [764, 350] width 68 height 15
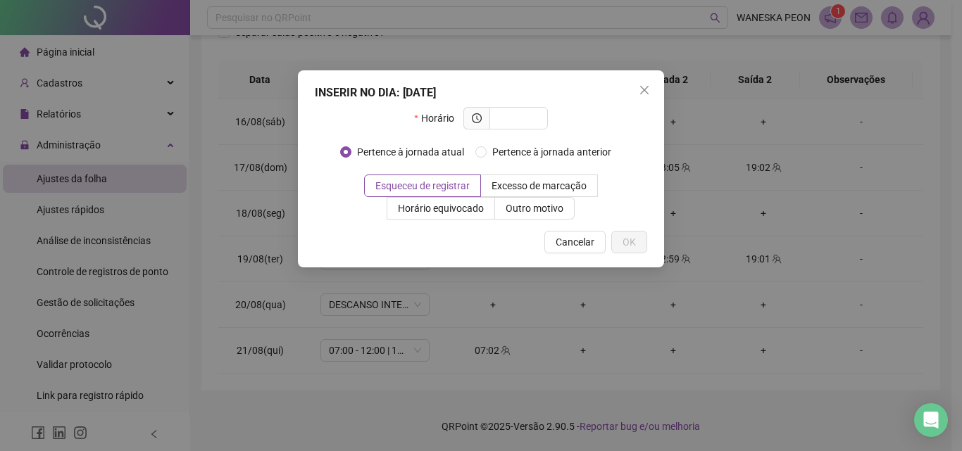
drag, startPoint x: 758, startPoint y: 356, endPoint x: 756, endPoint y: 370, distance: 14.2
click at [758, 362] on div "INSERIR NO DIA : [DATE] Horário Pertence à jornada atual Pertence à jornada ant…" at bounding box center [481, 225] width 962 height 451
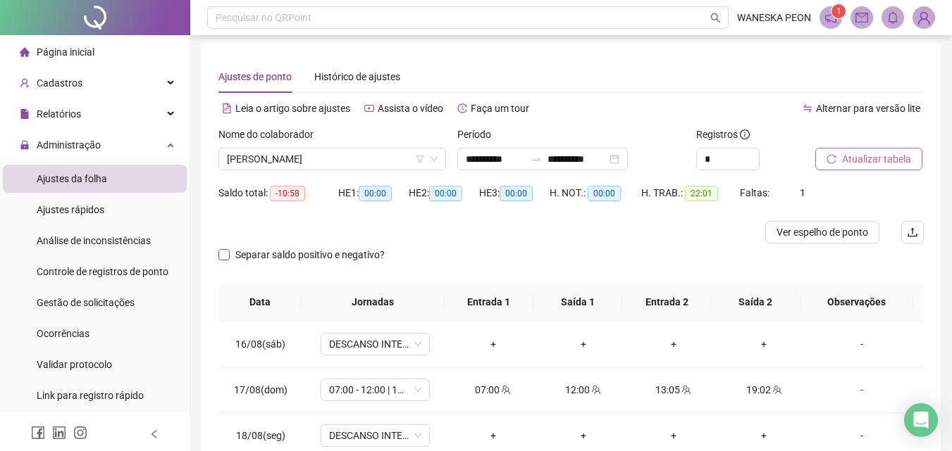
scroll to position [0, 0]
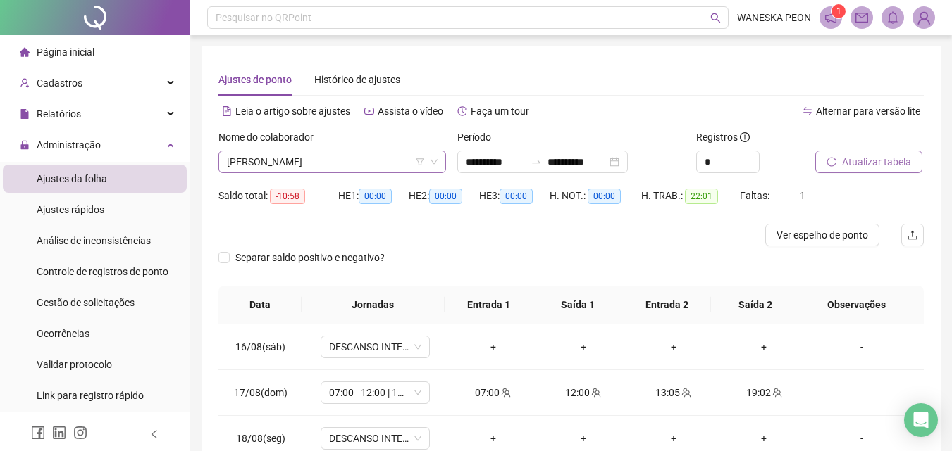
click at [385, 163] on span "[PERSON_NAME]" at bounding box center [332, 161] width 211 height 21
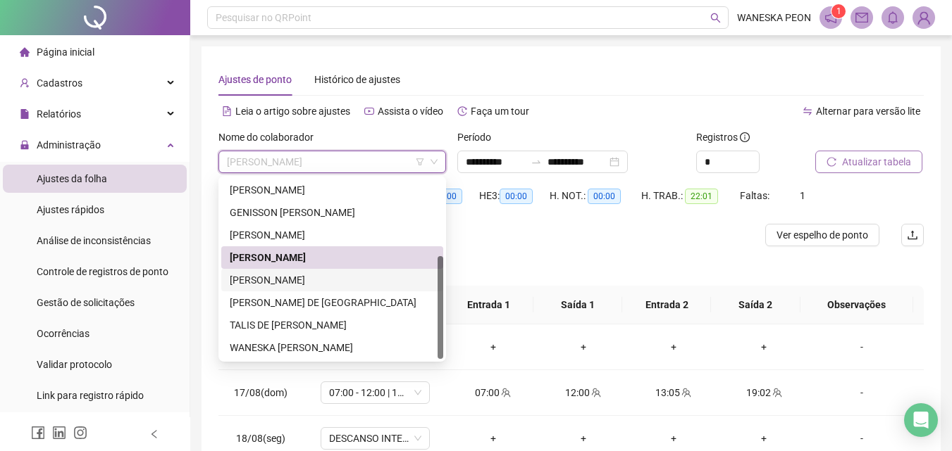
click at [282, 281] on div "[PERSON_NAME]" at bounding box center [332, 280] width 205 height 15
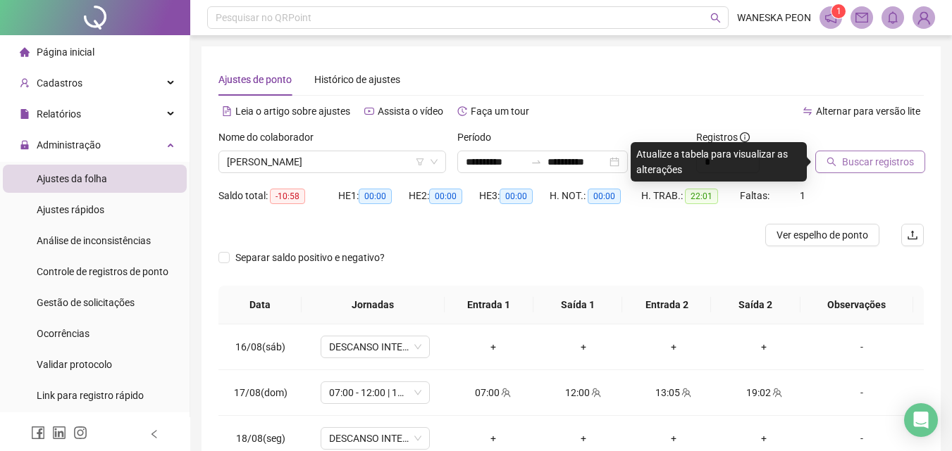
click at [863, 158] on span "Buscar registros" at bounding box center [878, 161] width 72 height 15
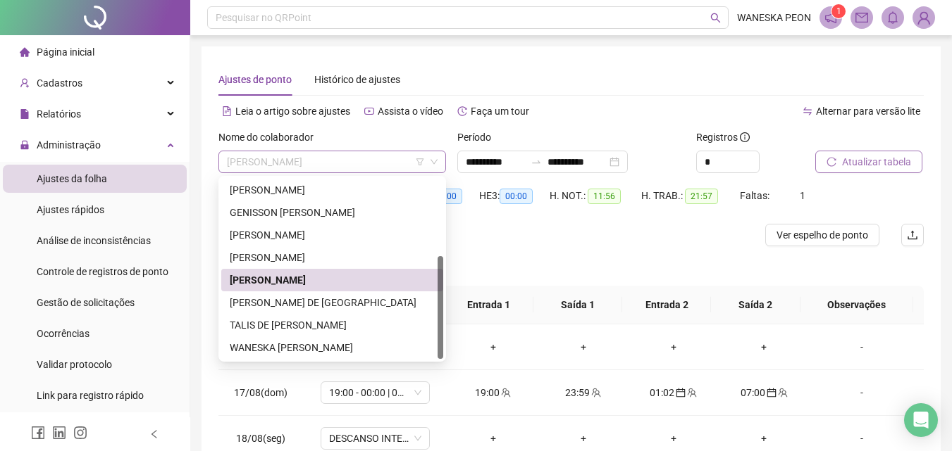
click at [401, 161] on span "[PERSON_NAME]" at bounding box center [332, 161] width 211 height 21
click at [283, 301] on div "[PERSON_NAME] DE [GEOGRAPHIC_DATA]" at bounding box center [332, 302] width 205 height 15
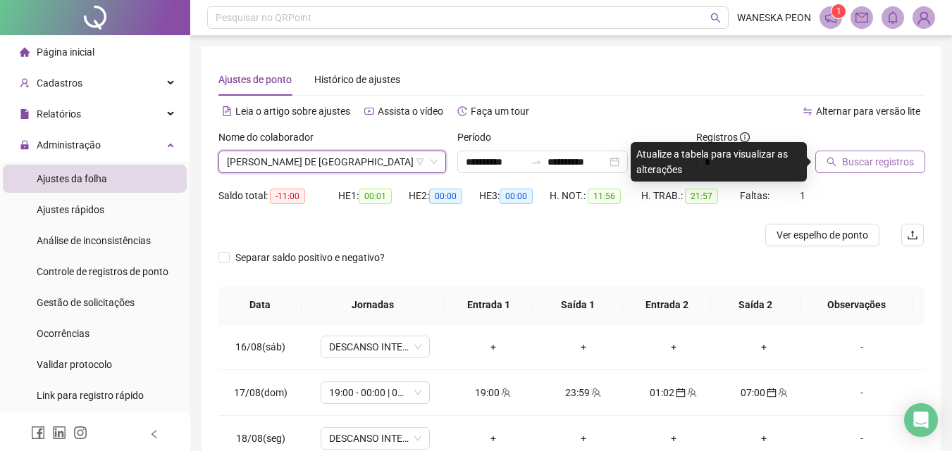
click at [863, 158] on span "Buscar registros" at bounding box center [878, 161] width 72 height 15
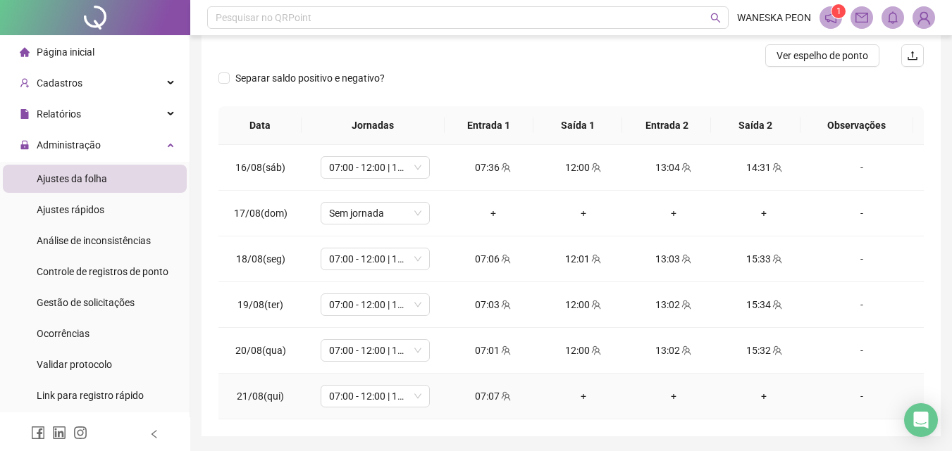
scroll to position [85, 0]
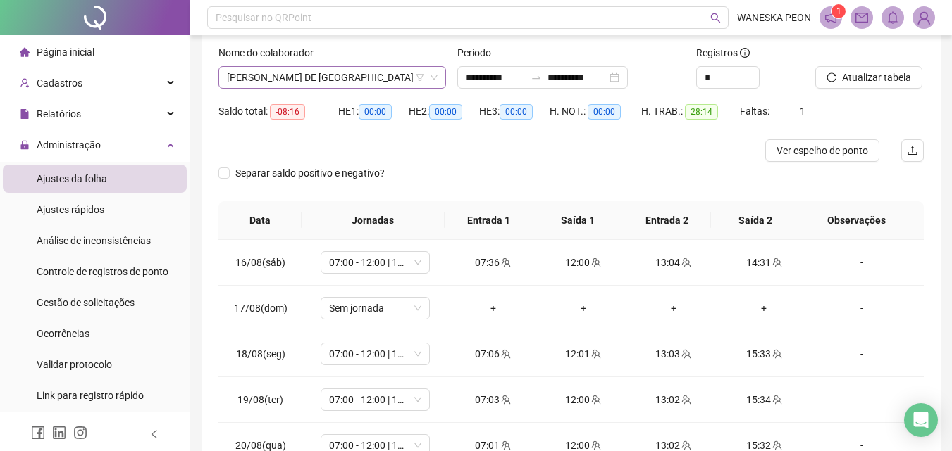
click at [374, 76] on span "[PERSON_NAME] DE [GEOGRAPHIC_DATA]" at bounding box center [332, 77] width 211 height 21
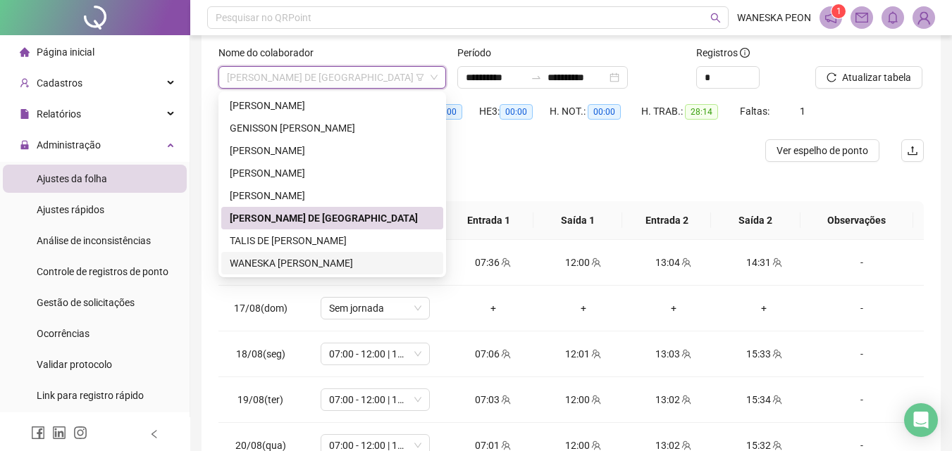
scroll to position [155, 0]
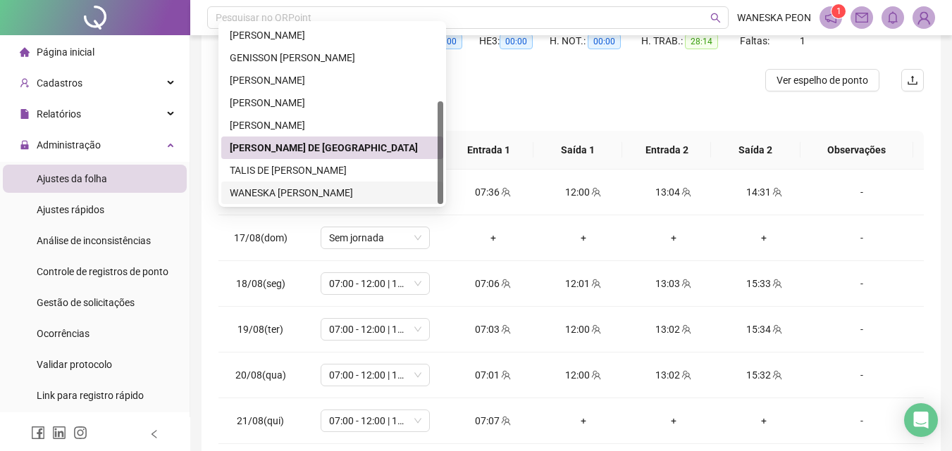
click at [294, 194] on div "WANESKA [PERSON_NAME]" at bounding box center [332, 192] width 205 height 15
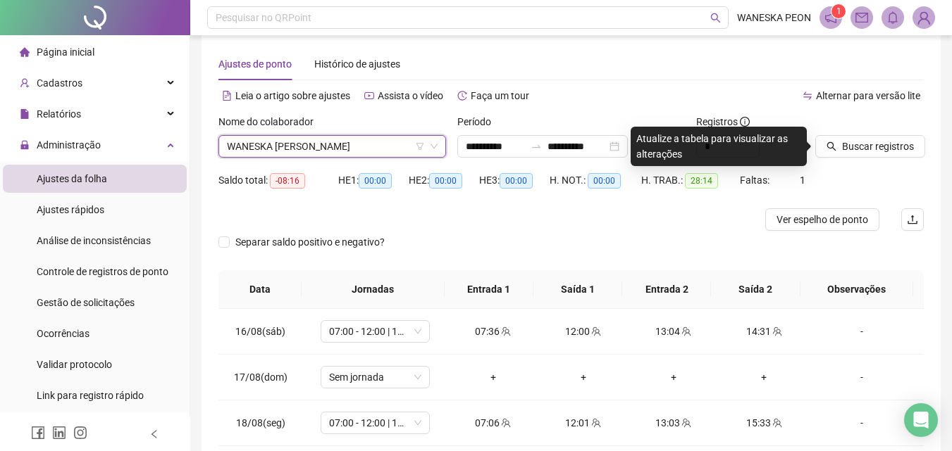
scroll to position [14, 0]
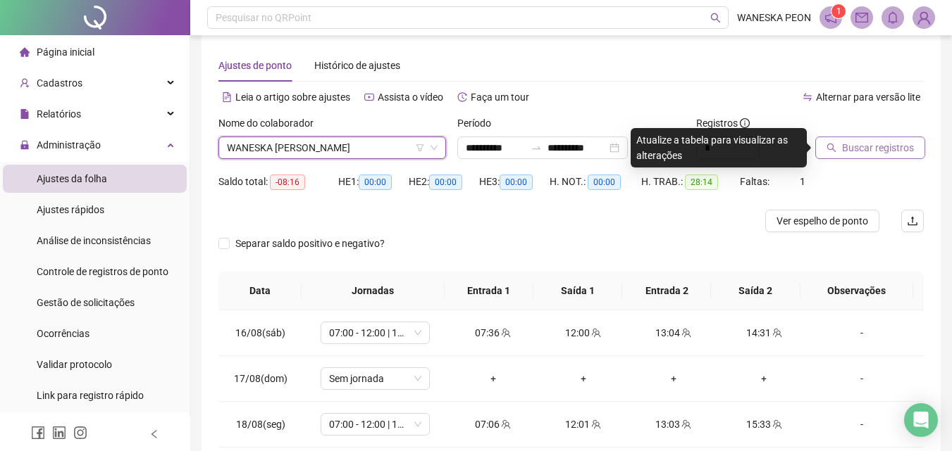
click at [861, 150] on span "Buscar registros" at bounding box center [878, 147] width 72 height 15
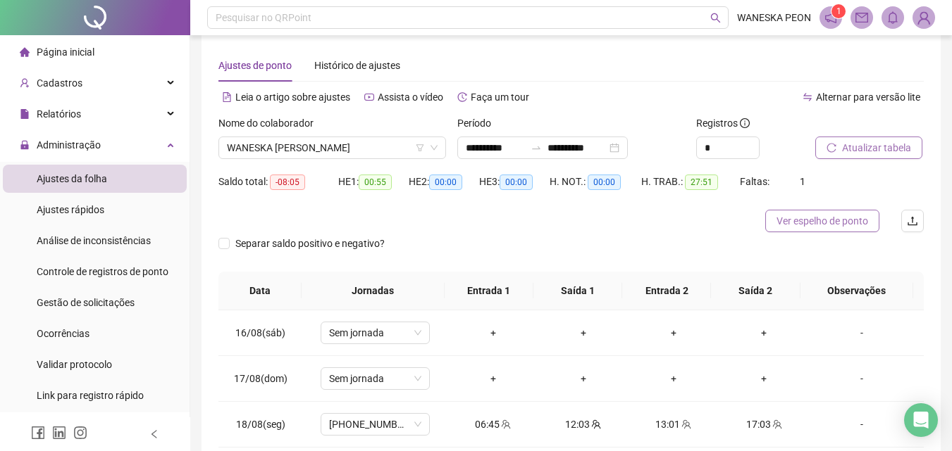
click at [830, 215] on span "Ver espelho de ponto" at bounding box center [822, 220] width 92 height 15
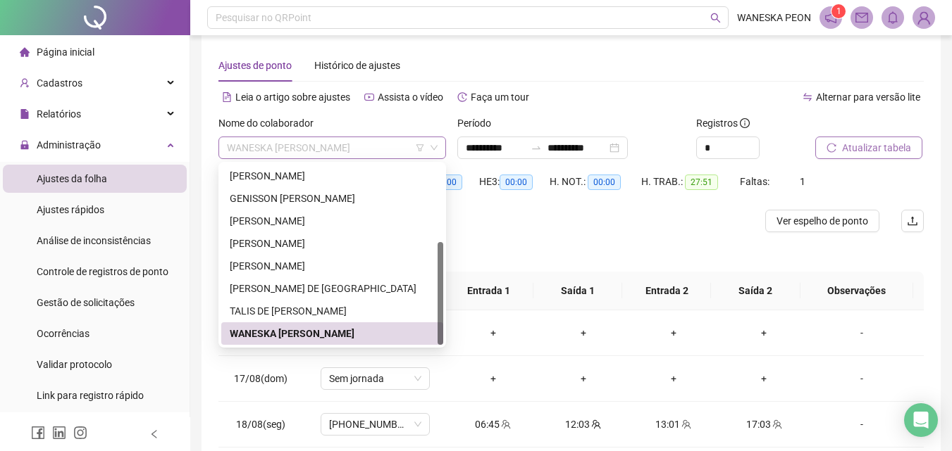
click at [400, 146] on span "WANESKA [PERSON_NAME]" at bounding box center [332, 147] width 211 height 21
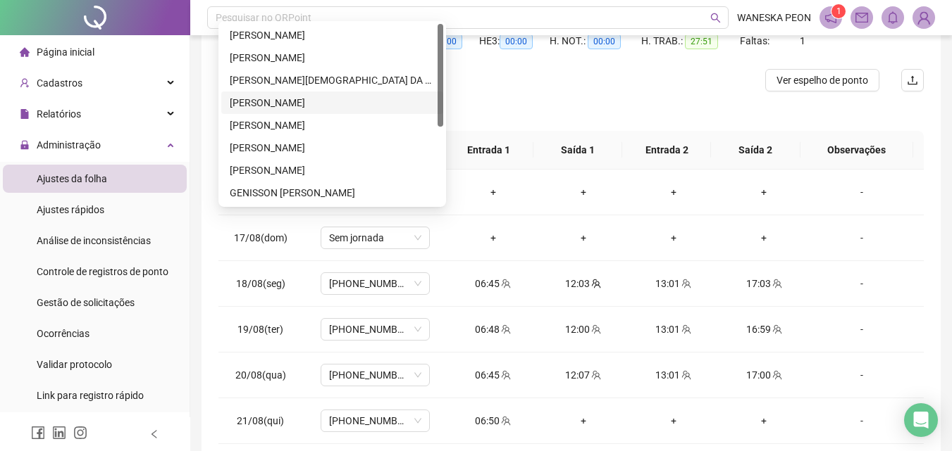
scroll to position [0, 0]
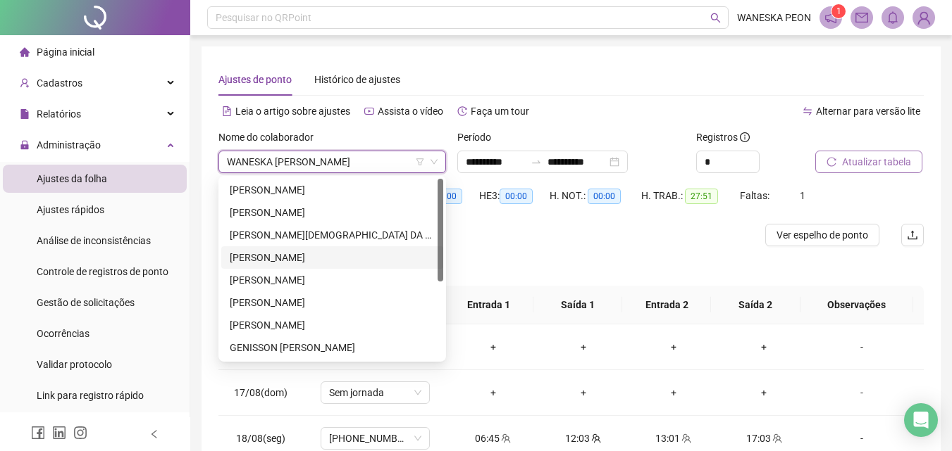
click at [582, 63] on div "**********" at bounding box center [570, 331] width 739 height 570
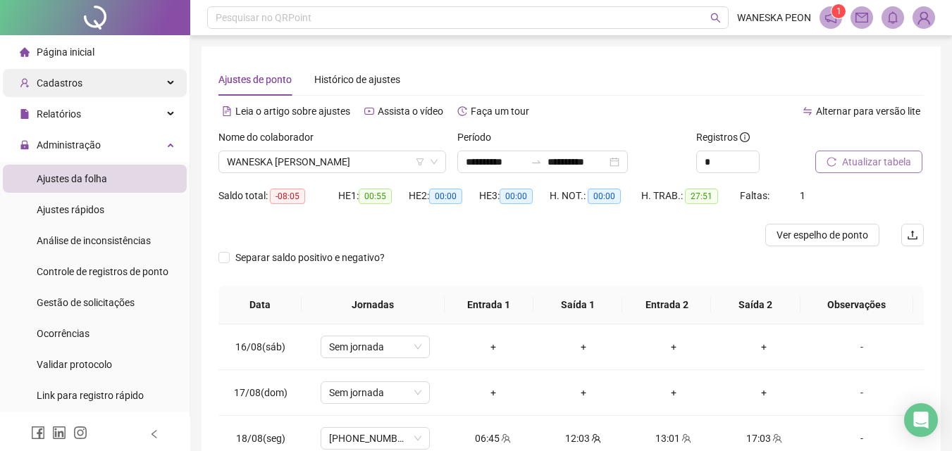
click at [77, 80] on span "Cadastros" at bounding box center [60, 82] width 46 height 11
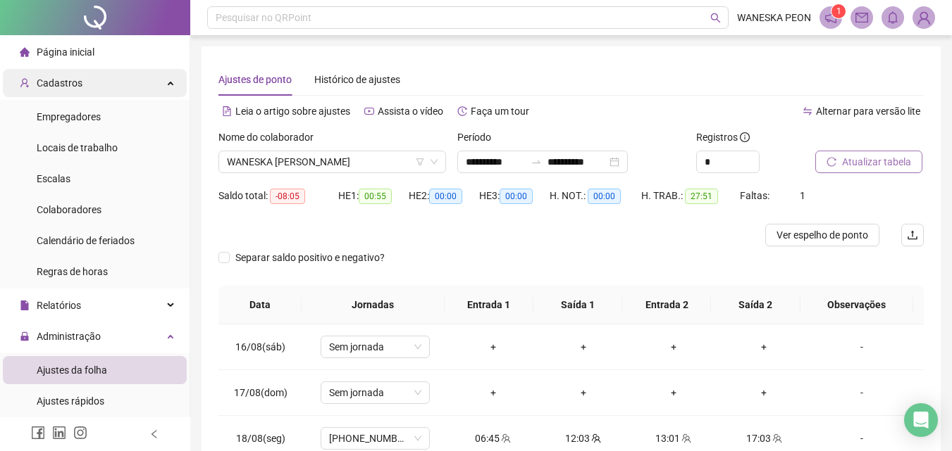
click at [160, 80] on div "Cadastros" at bounding box center [95, 83] width 184 height 28
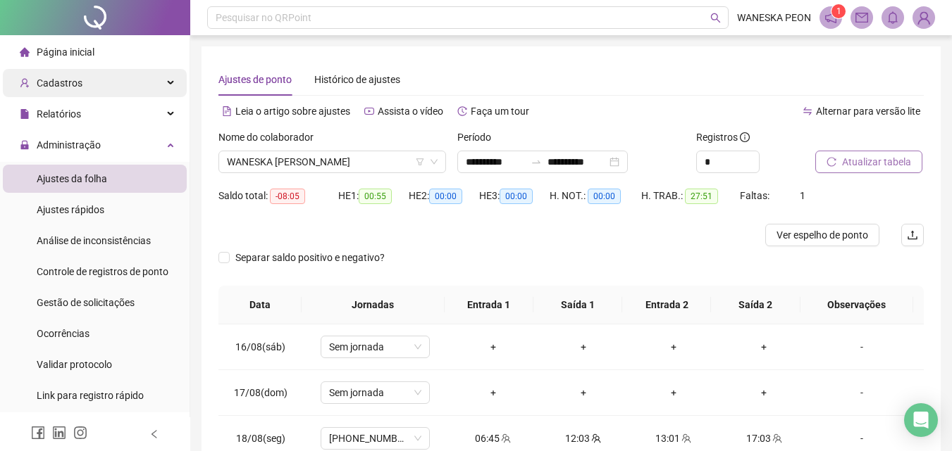
click at [158, 80] on div "Cadastros" at bounding box center [95, 83] width 184 height 28
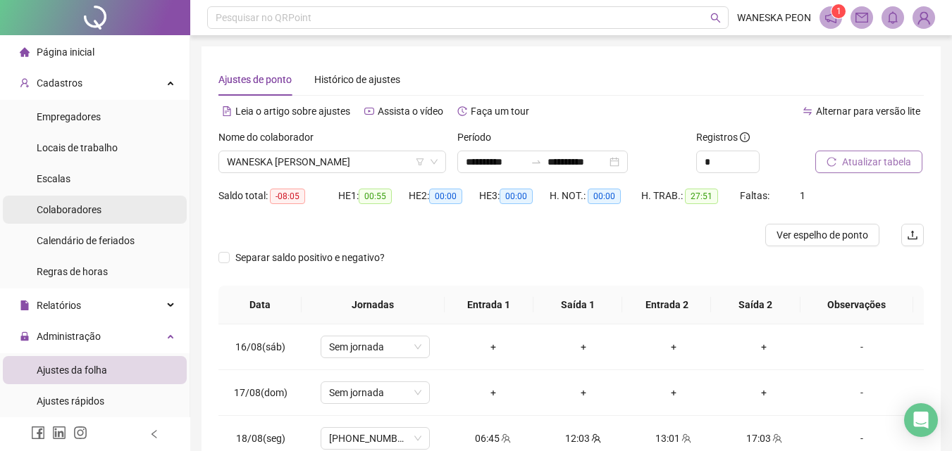
click at [89, 208] on span "Colaboradores" at bounding box center [69, 209] width 65 height 11
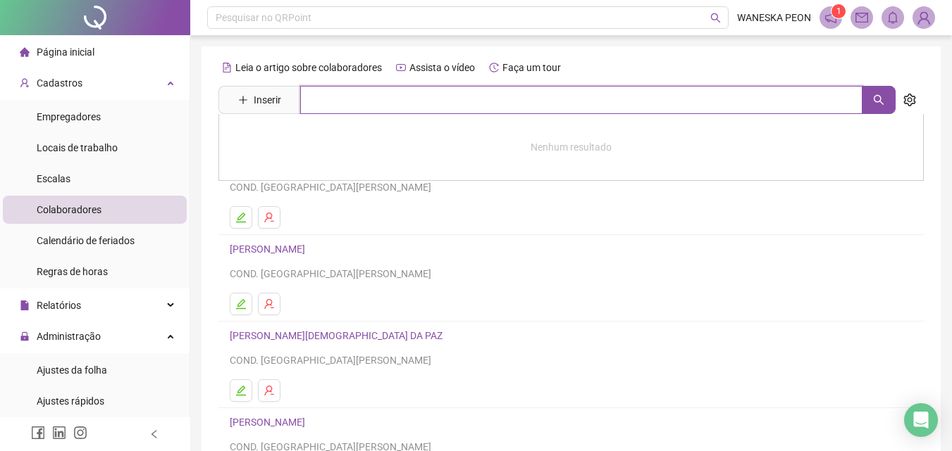
click at [327, 96] on input "text" at bounding box center [581, 100] width 562 height 28
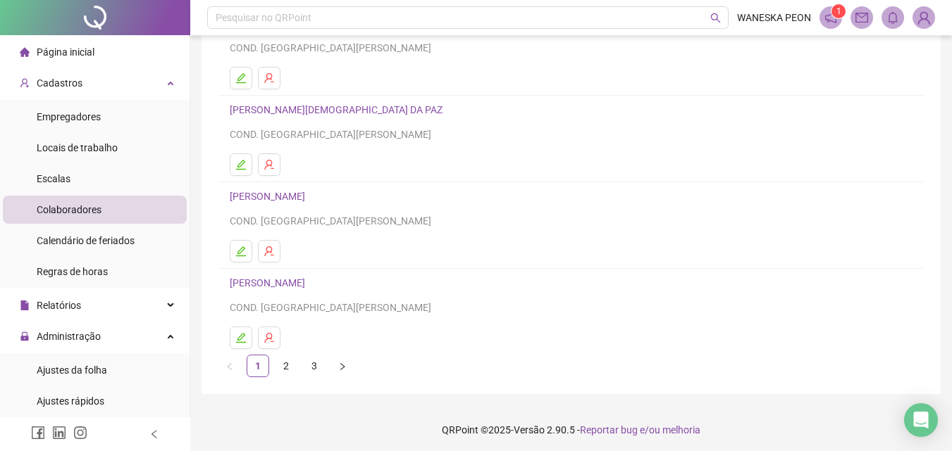
scroll to position [230, 0]
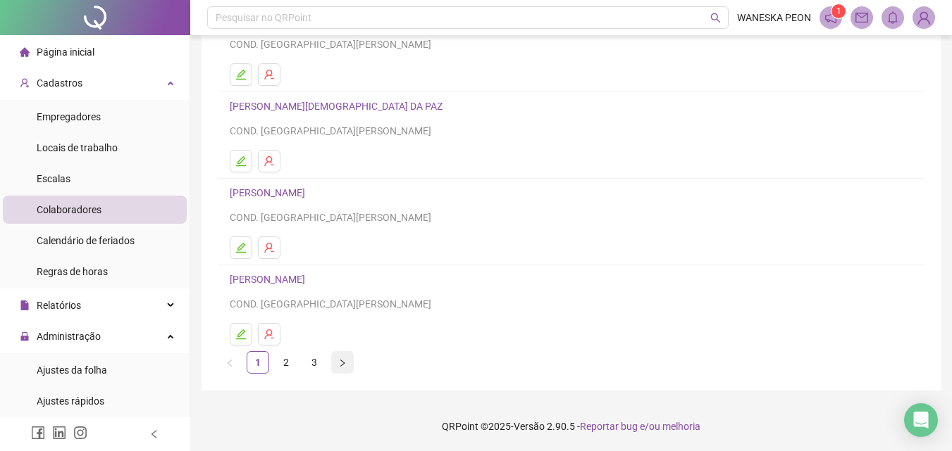
click at [340, 365] on icon "right" at bounding box center [342, 363] width 8 height 8
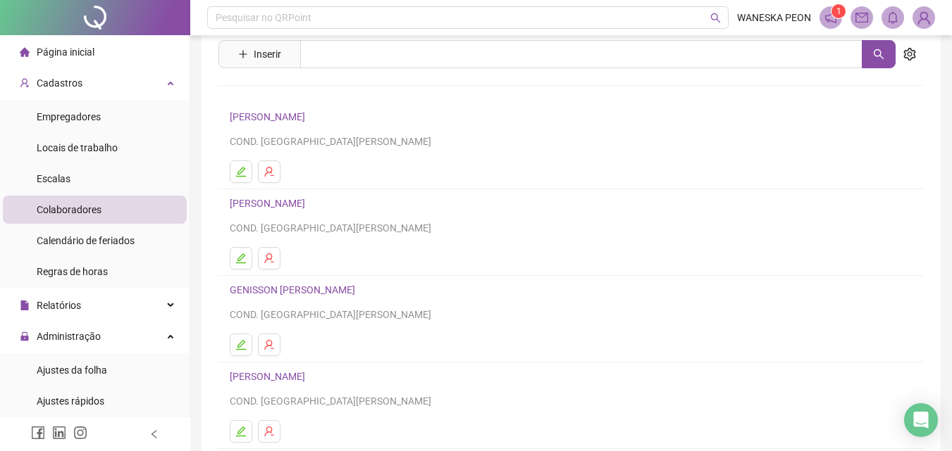
scroll to position [70, 0]
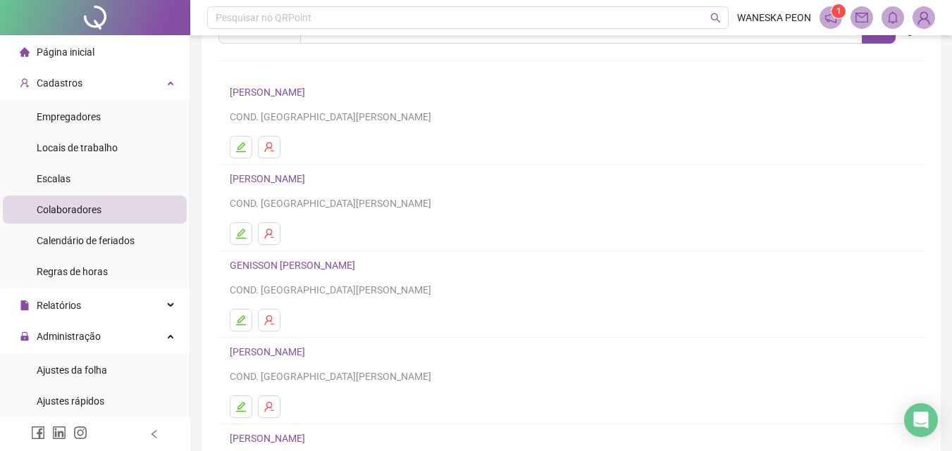
click at [295, 180] on link "[PERSON_NAME]" at bounding box center [270, 178] width 80 height 11
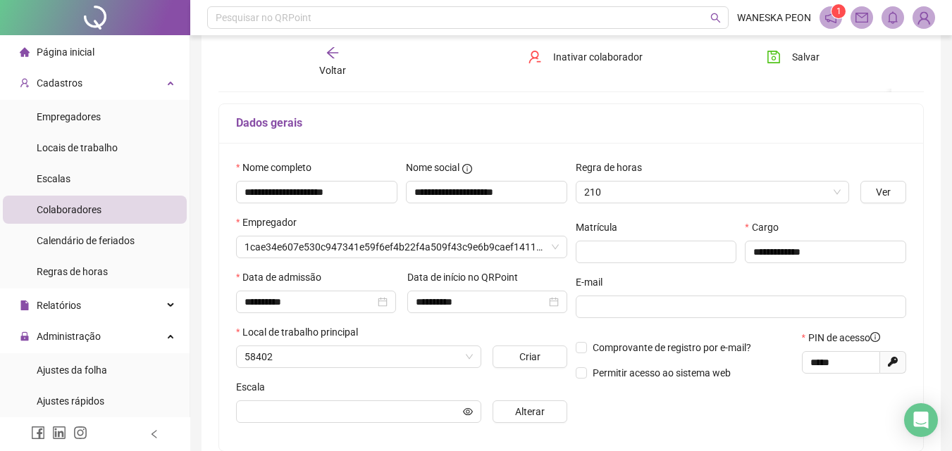
scroll to position [77, 0]
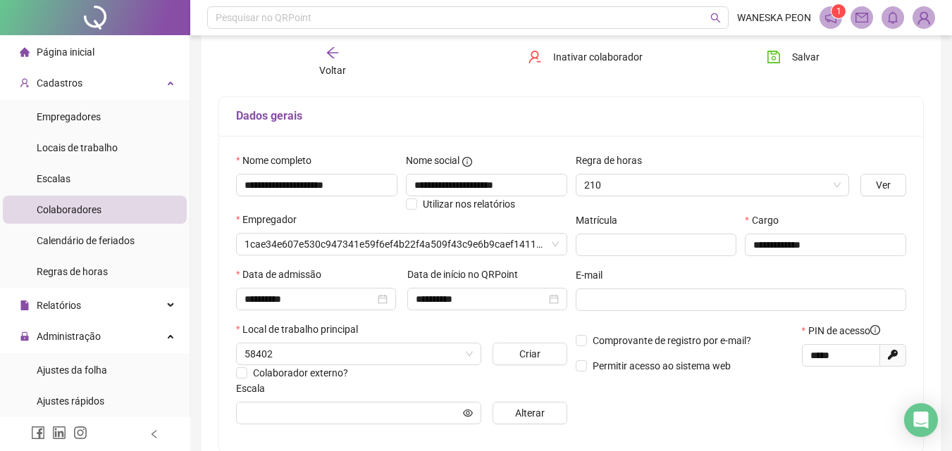
type input "**********"
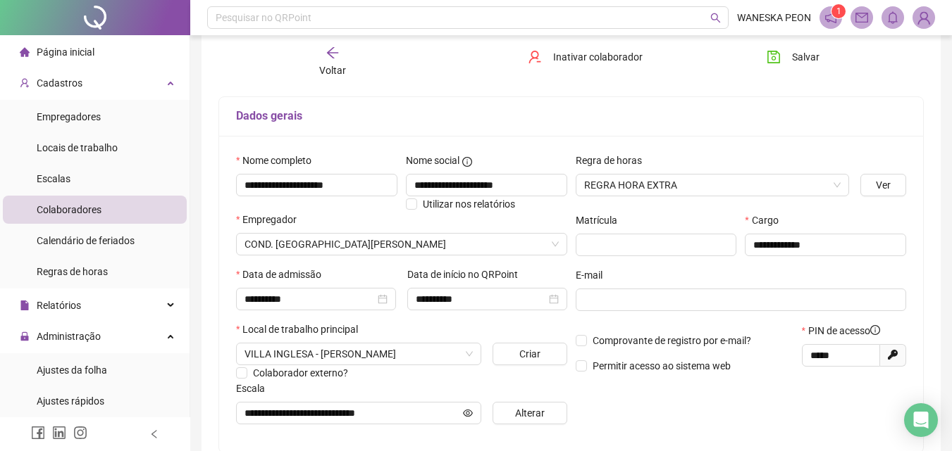
scroll to position [0, 0]
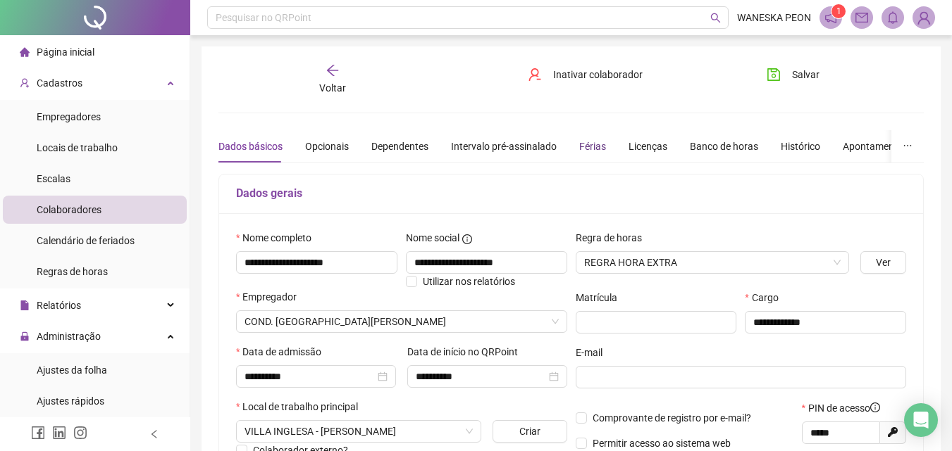
click at [587, 148] on div "Férias" at bounding box center [592, 146] width 27 height 15
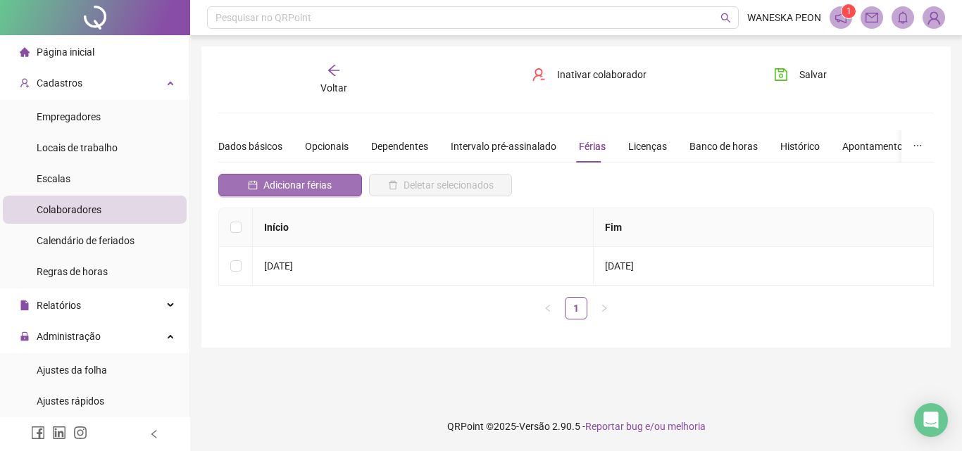
click at [293, 180] on span "Adicionar férias" at bounding box center [297, 184] width 68 height 15
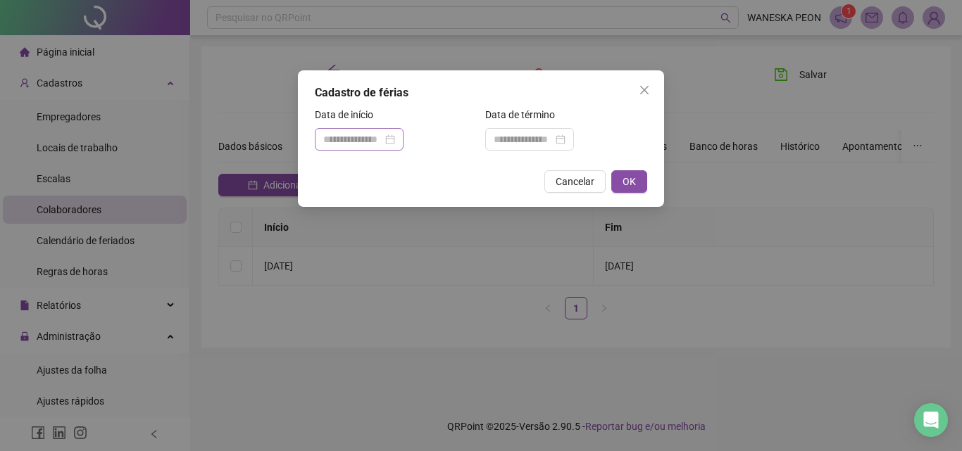
click at [395, 142] on div at bounding box center [359, 139] width 72 height 15
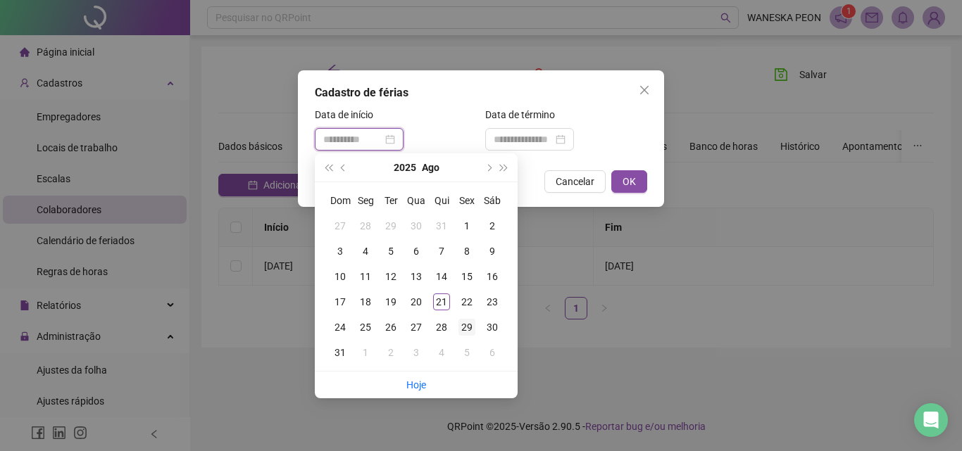
type input "**********"
click at [463, 327] on div "29" at bounding box center [466, 327] width 17 height 17
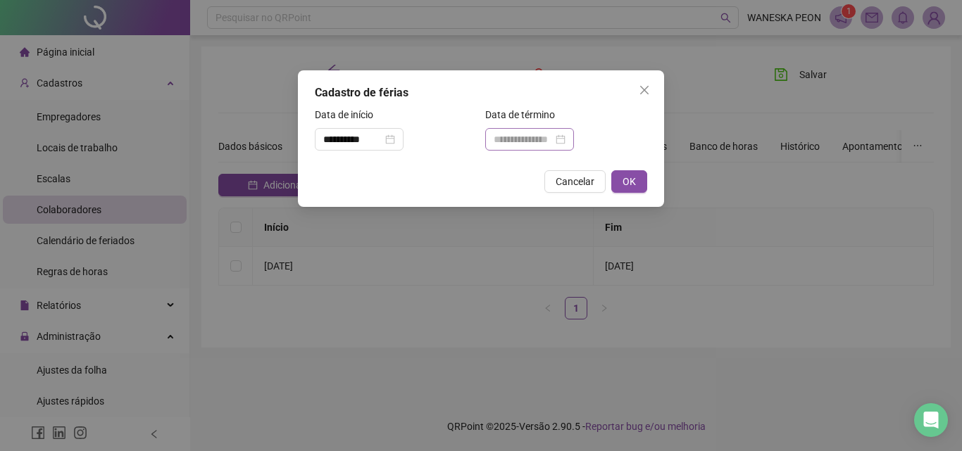
click at [566, 139] on div at bounding box center [530, 139] width 72 height 15
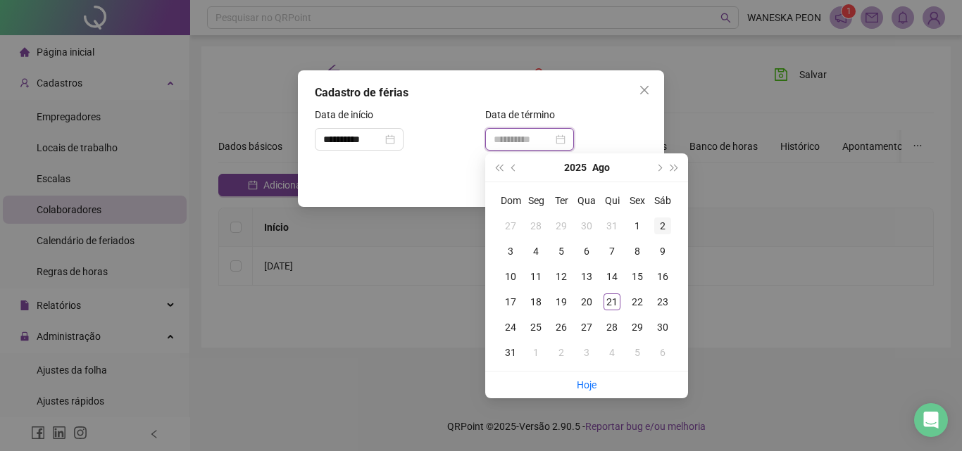
type input "**********"
click at [656, 168] on span "next-year" at bounding box center [658, 167] width 7 height 7
type input "**********"
click at [665, 302] on div "27" at bounding box center [662, 302] width 17 height 17
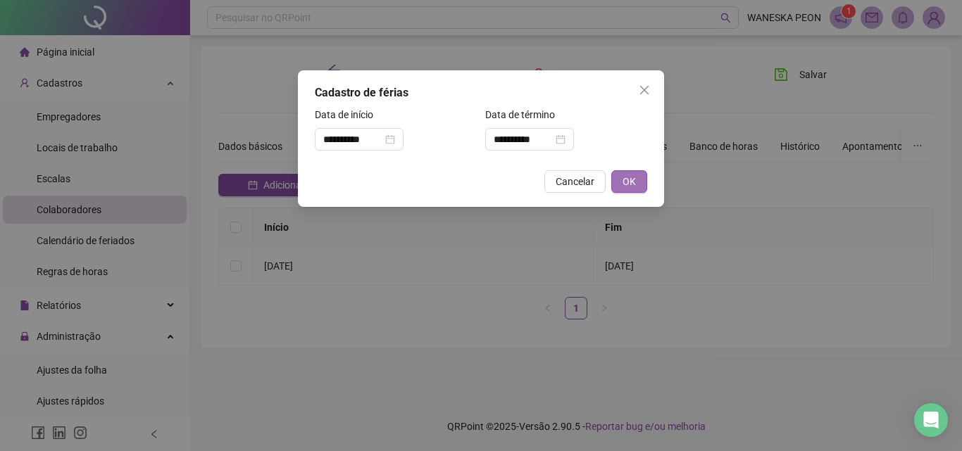
click at [626, 177] on span "OK" at bounding box center [629, 181] width 13 height 15
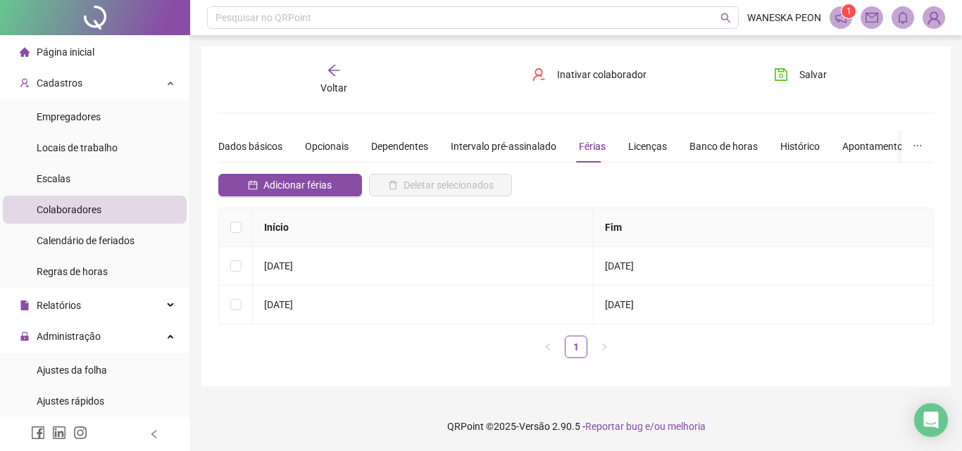
click at [337, 71] on icon "arrow-left" at bounding box center [334, 70] width 14 height 14
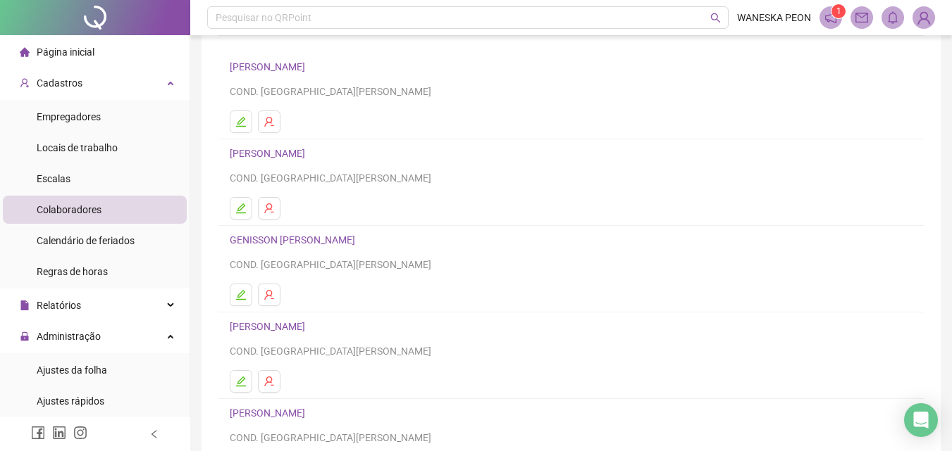
scroll to position [141, 0]
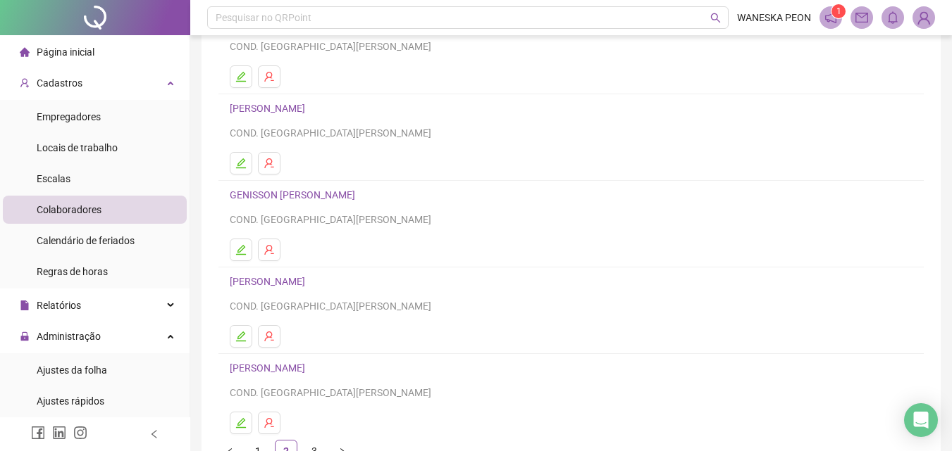
click at [271, 194] on link "GENISSON [PERSON_NAME]" at bounding box center [295, 194] width 130 height 11
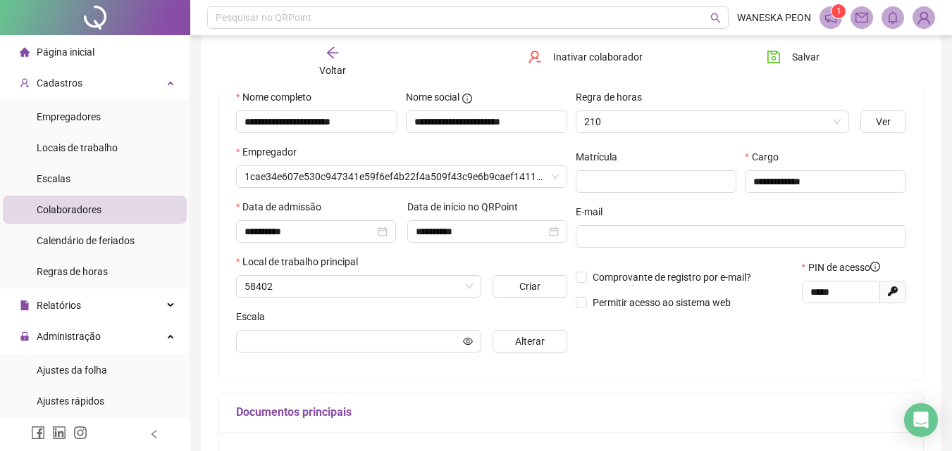
scroll to position [148, 0]
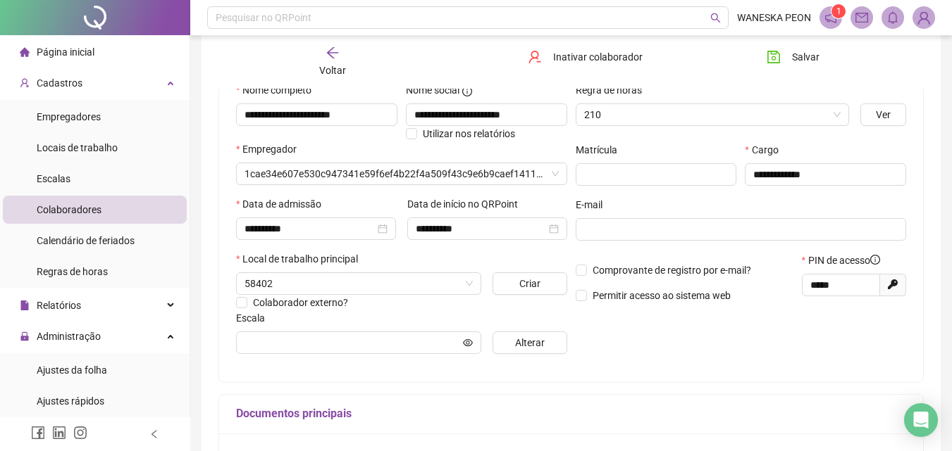
type input "**********"
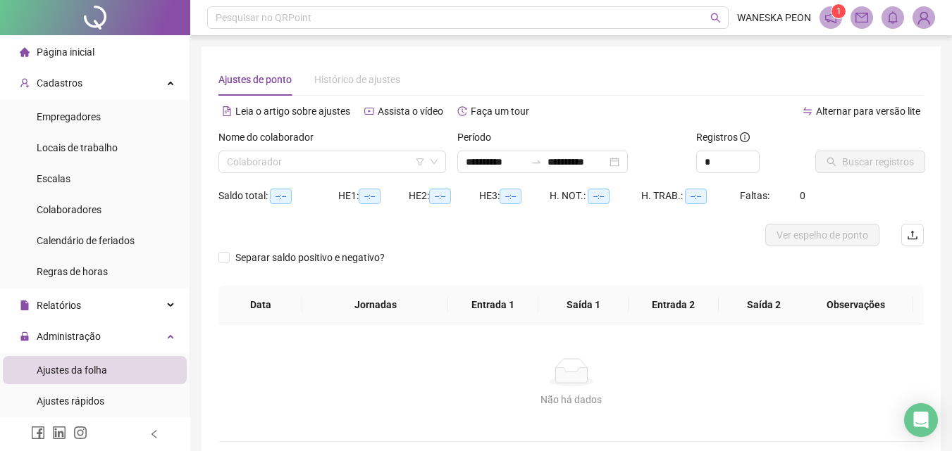
type input "**********"
click at [108, 82] on div "Cadastros" at bounding box center [95, 83] width 184 height 28
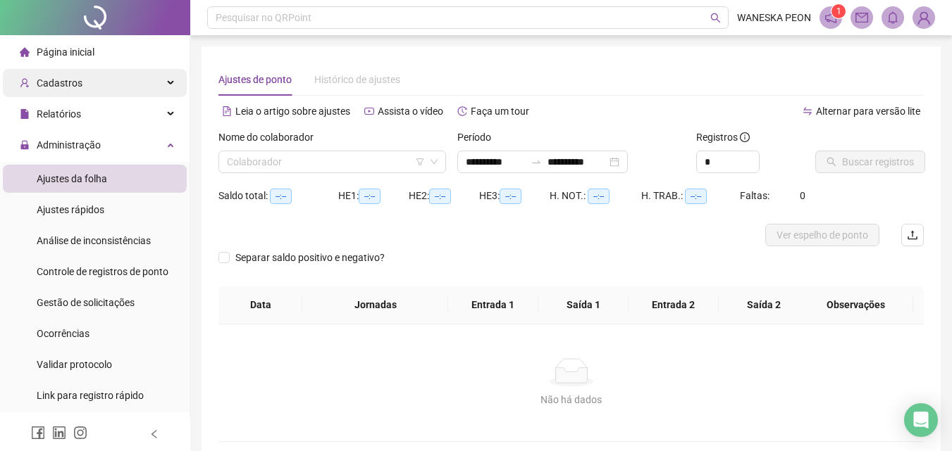
click at [108, 82] on div "Cadastros" at bounding box center [95, 83] width 184 height 28
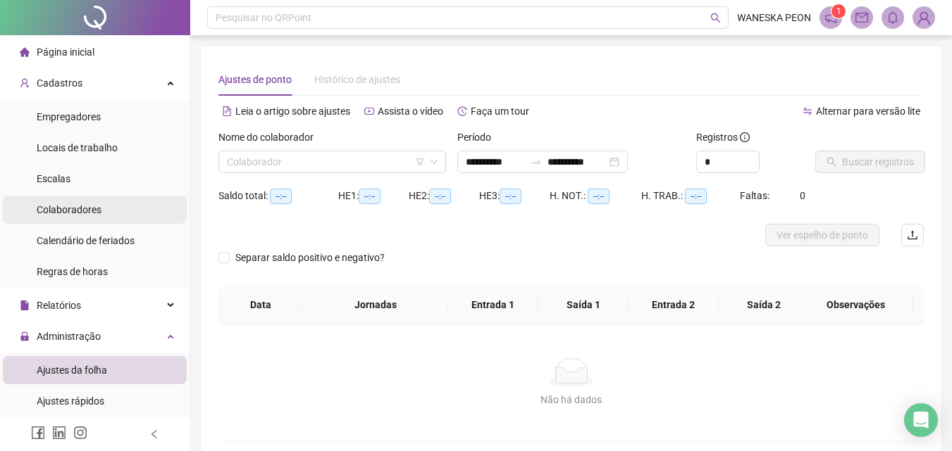
click at [79, 211] on span "Colaboradores" at bounding box center [69, 209] width 65 height 11
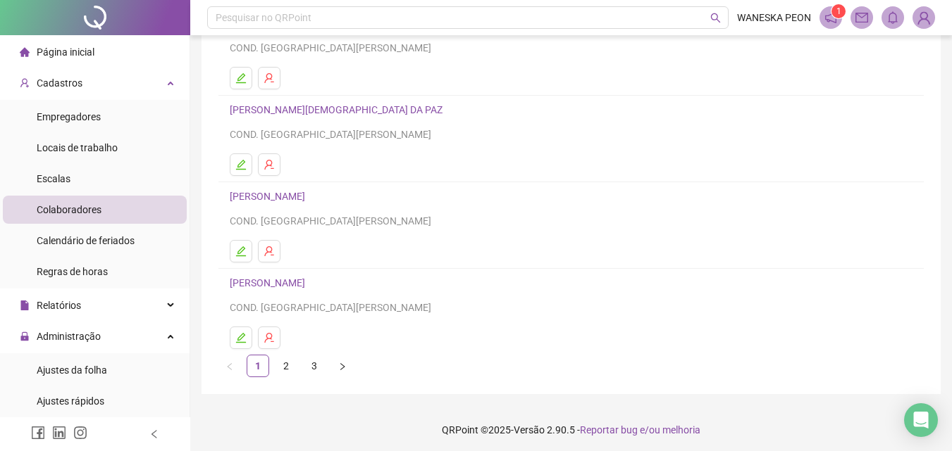
scroll to position [230, 0]
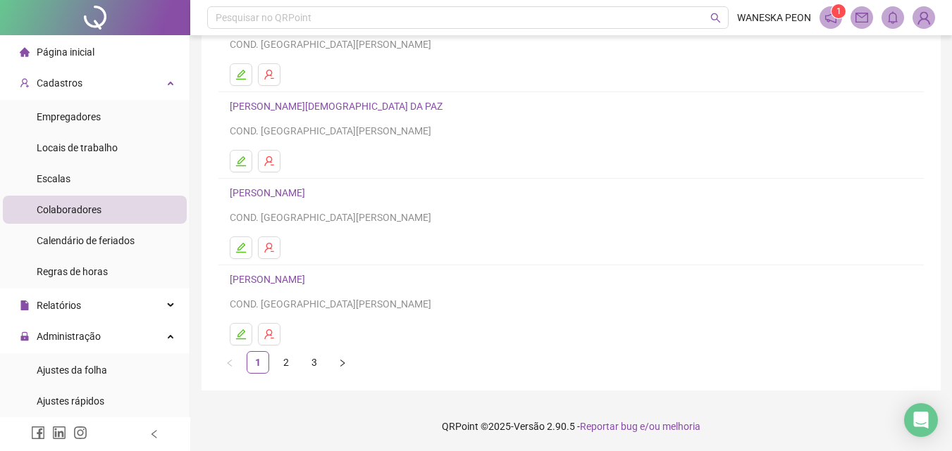
click at [341, 363] on icon "right" at bounding box center [342, 363] width 8 height 8
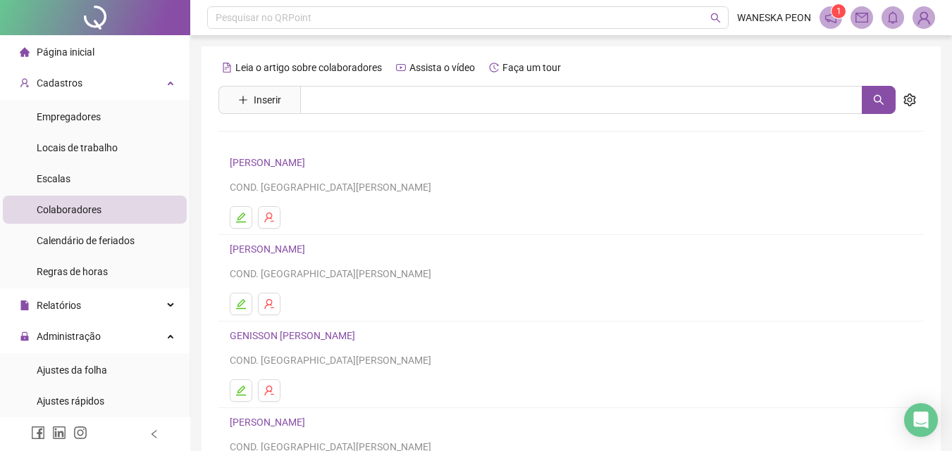
click at [275, 249] on link "[PERSON_NAME]" at bounding box center [270, 249] width 80 height 11
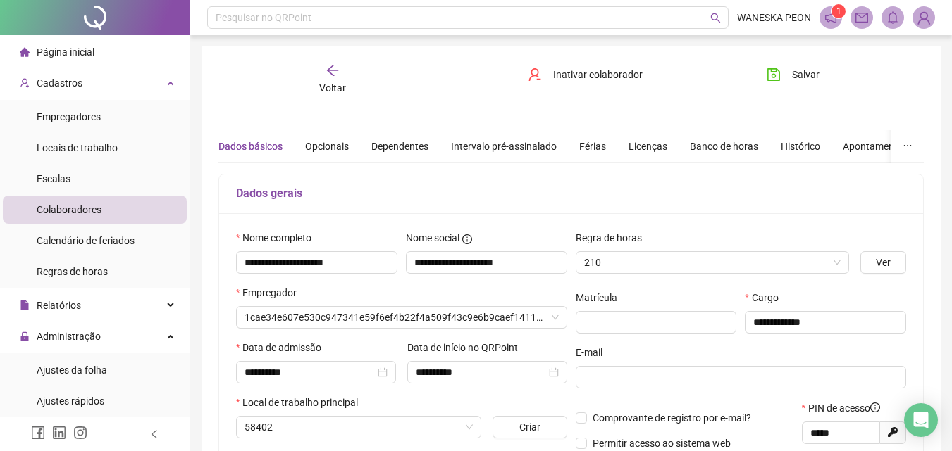
type input "**********"
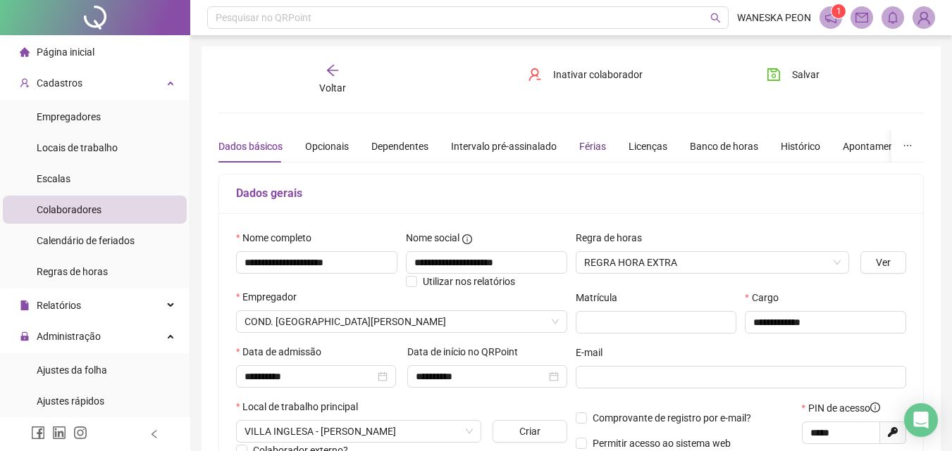
click at [587, 147] on div "Férias" at bounding box center [592, 146] width 27 height 15
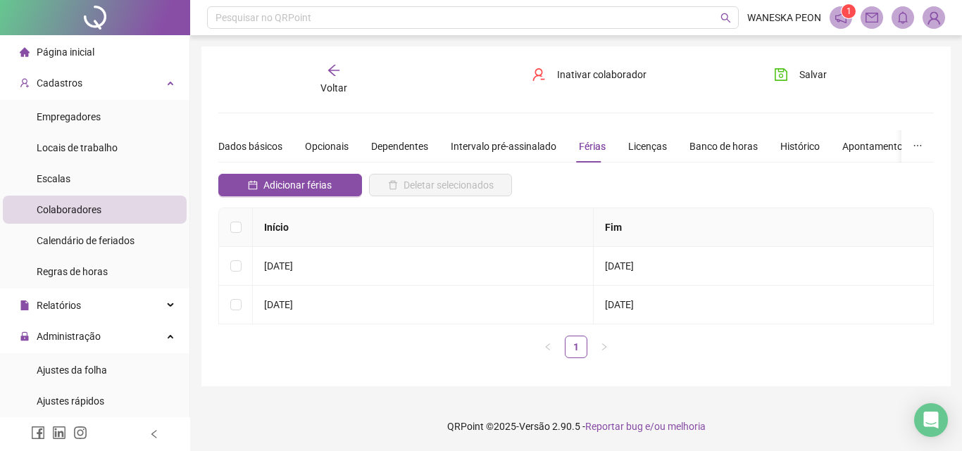
click at [331, 73] on icon "arrow-left" at bounding box center [334, 70] width 14 height 14
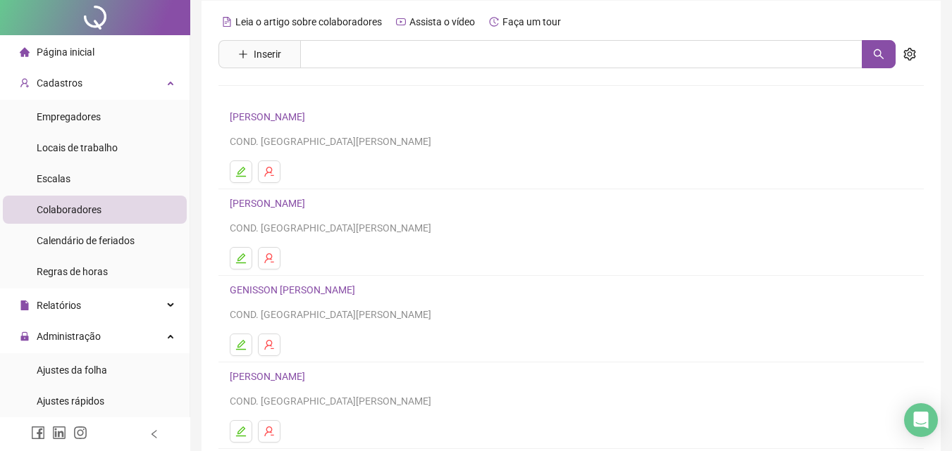
scroll to position [70, 0]
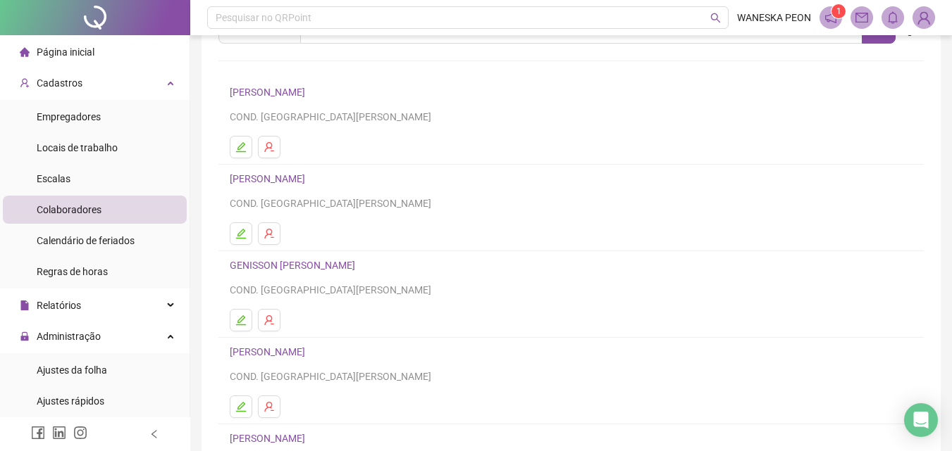
click at [302, 261] on link "GENISSON [PERSON_NAME]" at bounding box center [295, 265] width 130 height 11
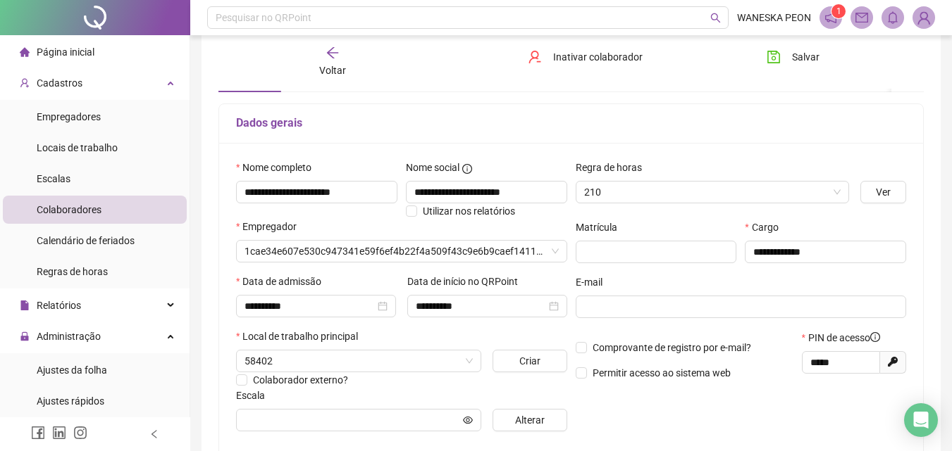
scroll to position [77, 0]
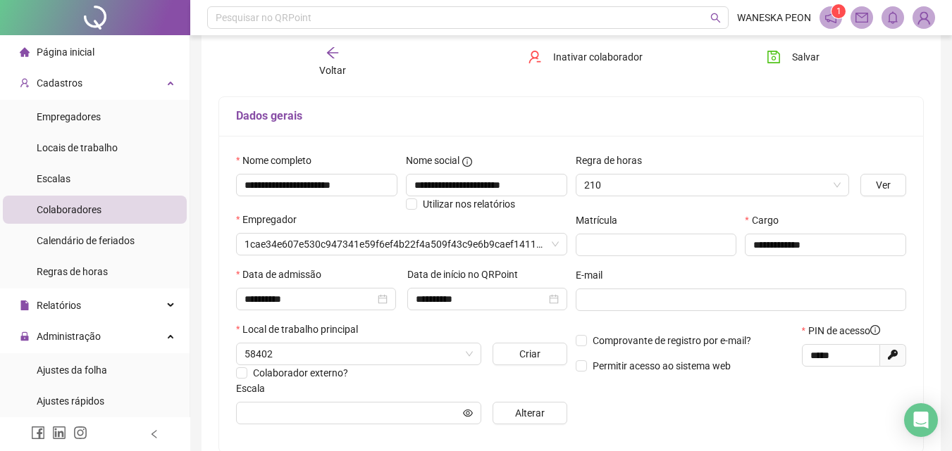
type input "**********"
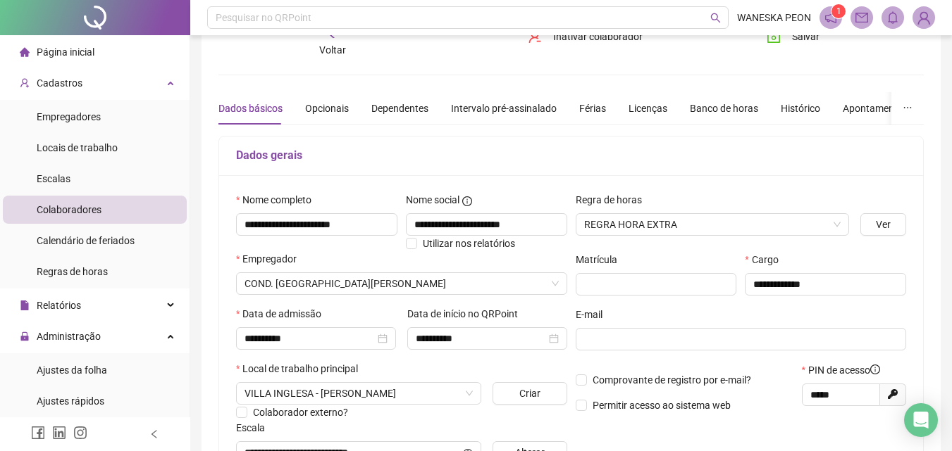
scroll to position [0, 0]
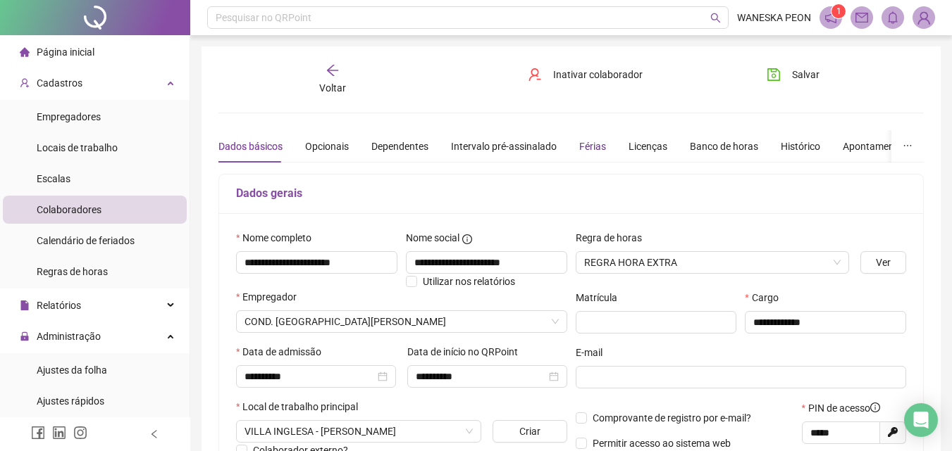
click at [582, 143] on div "Férias" at bounding box center [592, 146] width 27 height 15
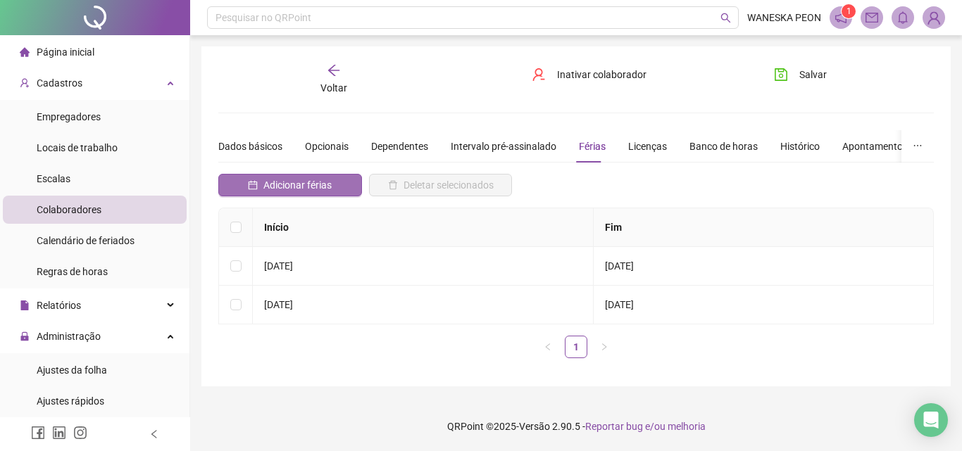
click at [308, 179] on span "Adicionar férias" at bounding box center [297, 184] width 68 height 15
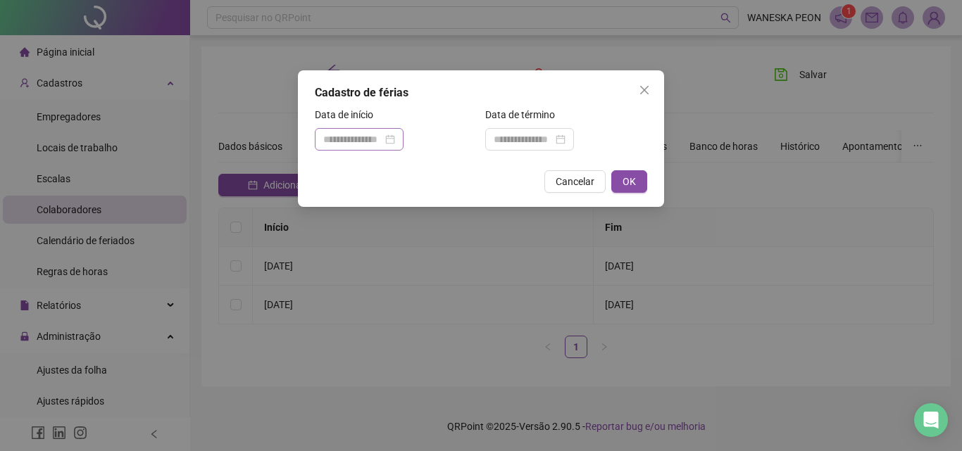
click at [395, 138] on div at bounding box center [359, 139] width 72 height 15
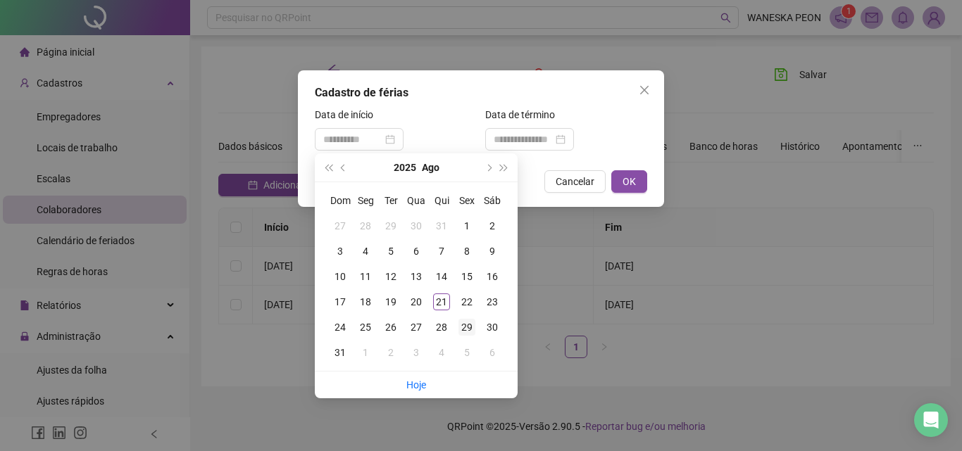
click at [466, 327] on div "29" at bounding box center [466, 327] width 17 height 17
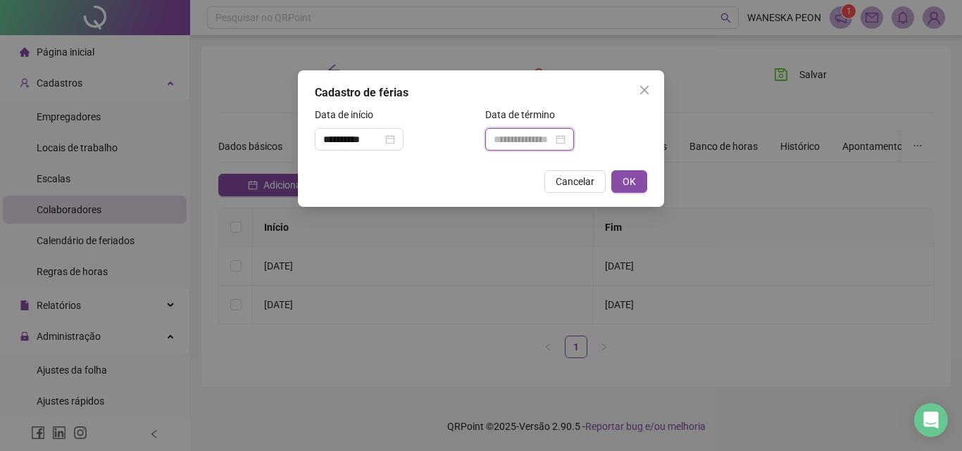
click at [545, 142] on input at bounding box center [523, 139] width 59 height 15
drag, startPoint x: 463, startPoint y: 121, endPoint x: 435, endPoint y: 141, distance: 33.8
click at [459, 123] on div "Data de início" at bounding box center [396, 117] width 162 height 21
click at [382, 138] on input "**********" at bounding box center [352, 139] width 59 height 15
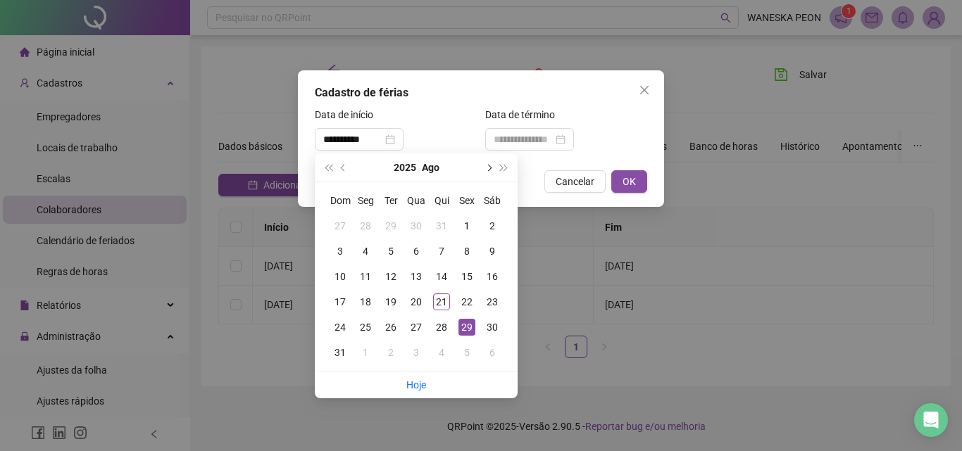
click at [488, 168] on span "next-year" at bounding box center [488, 167] width 7 height 7
type input "**********"
click at [364, 326] on div "29" at bounding box center [365, 327] width 17 height 17
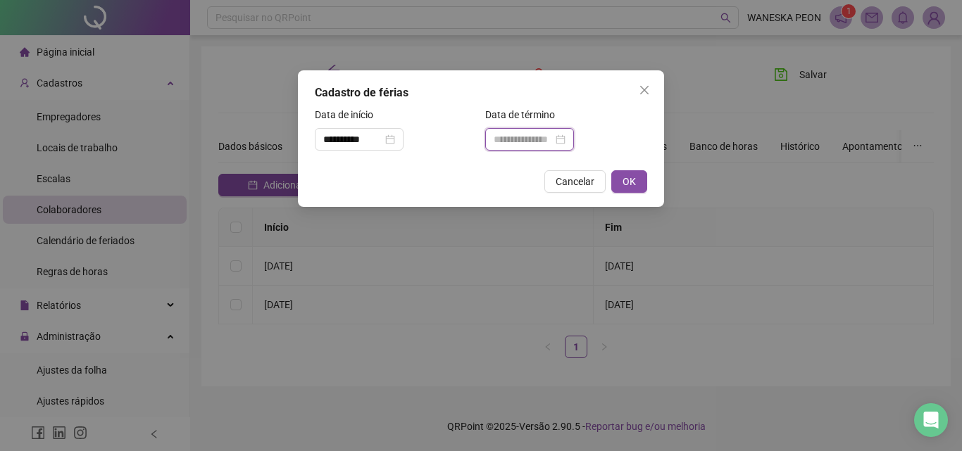
click at [546, 139] on input at bounding box center [523, 139] width 59 height 15
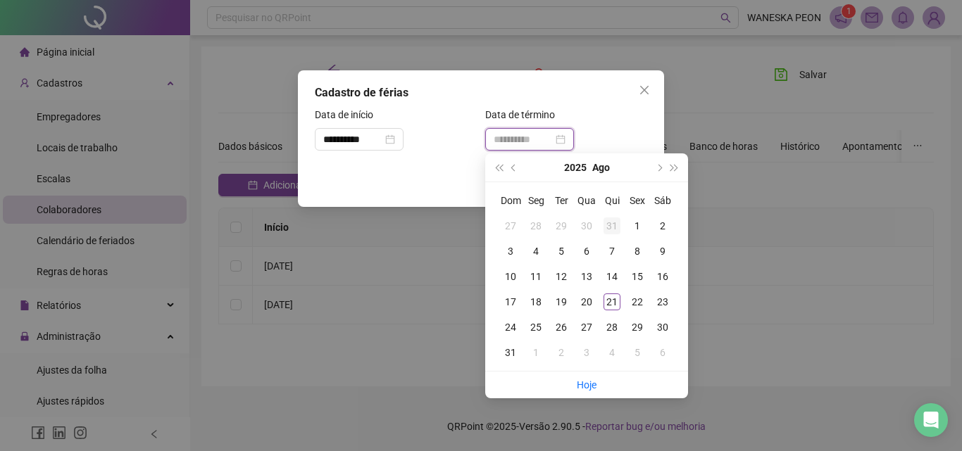
type input "**********"
click at [661, 168] on span "next-year" at bounding box center [658, 167] width 7 height 7
type input "**********"
click at [563, 325] on div "28" at bounding box center [561, 327] width 17 height 17
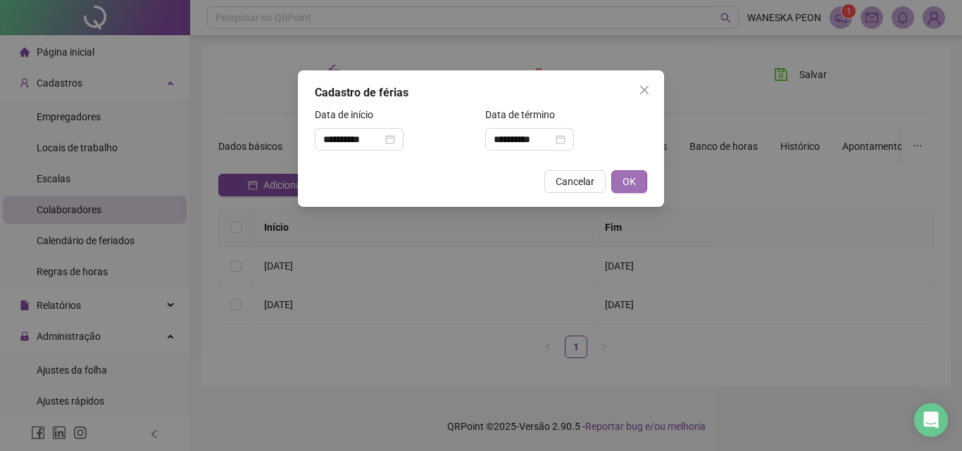
click at [632, 180] on span "OK" at bounding box center [629, 181] width 13 height 15
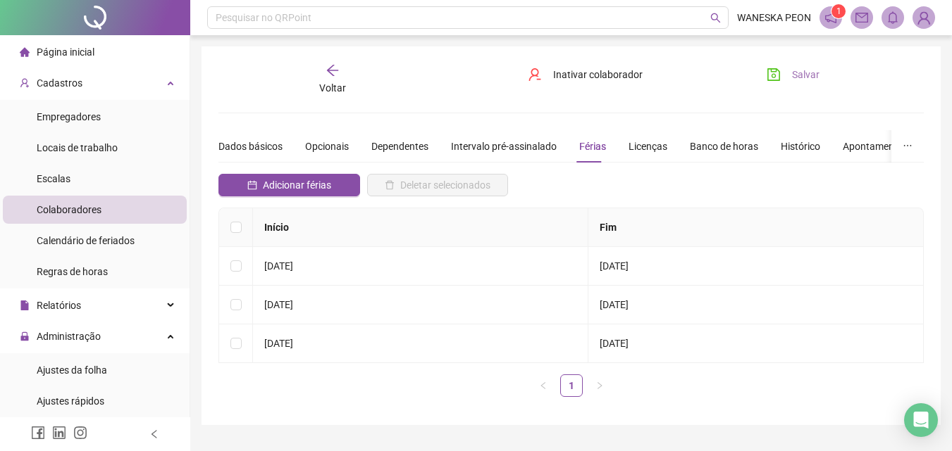
click at [774, 73] on icon "save" at bounding box center [773, 75] width 14 height 14
click at [329, 71] on icon "arrow-left" at bounding box center [332, 70] width 14 height 14
